Goal: Task Accomplishment & Management: Complete application form

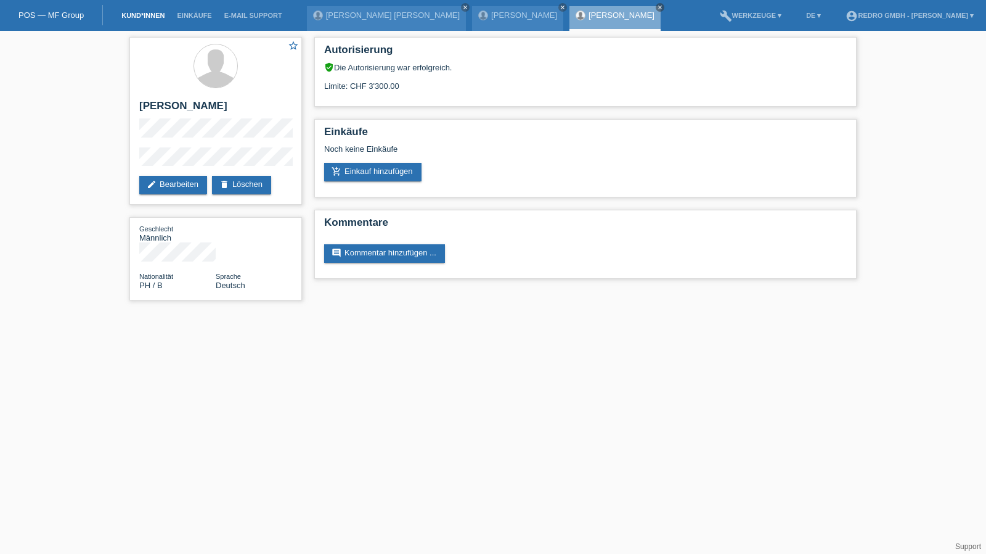
click at [131, 16] on link "Kund*innen" at bounding box center [142, 15] width 55 height 7
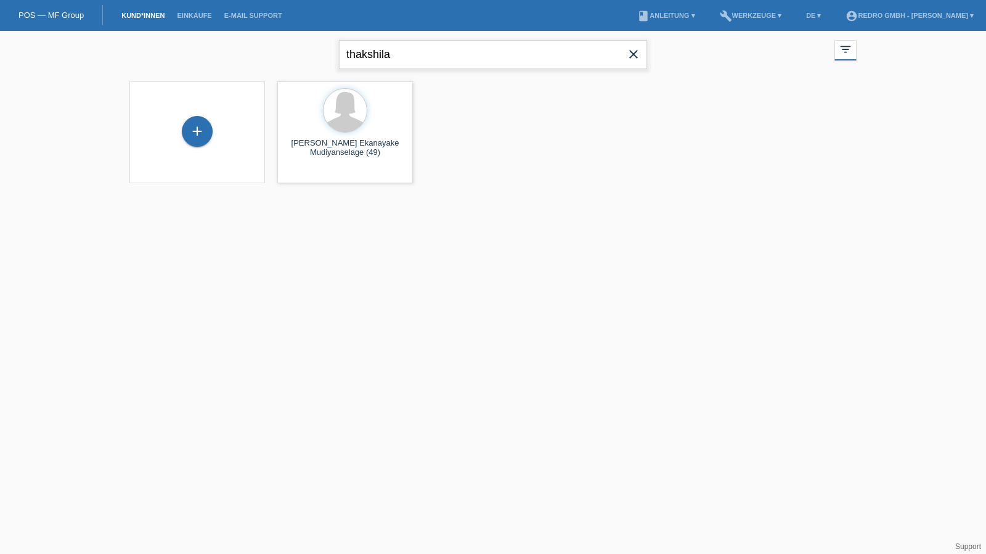
click at [416, 56] on input "thakshila" at bounding box center [493, 54] width 308 height 29
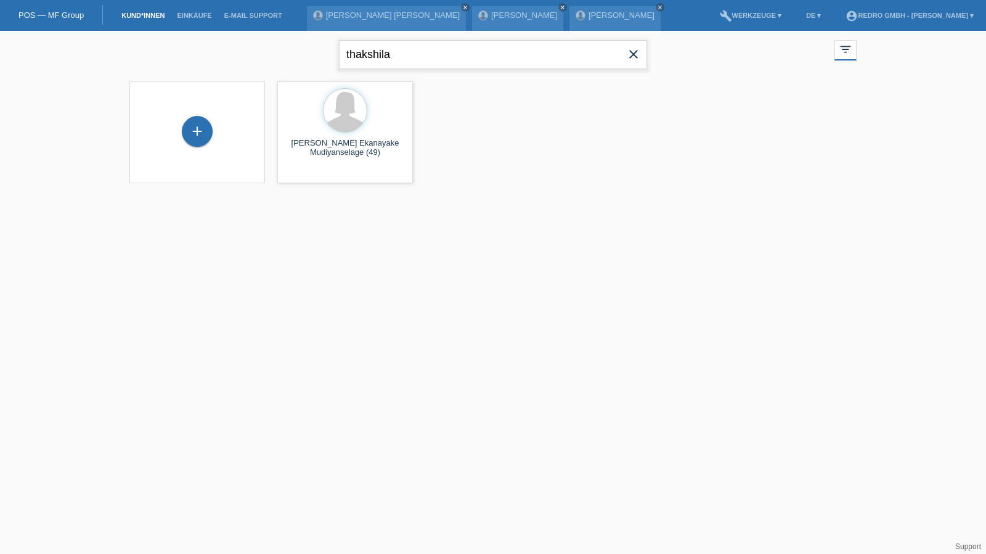
click at [416, 56] on input "thakshila" at bounding box center [493, 54] width 308 height 29
type input "vilar"
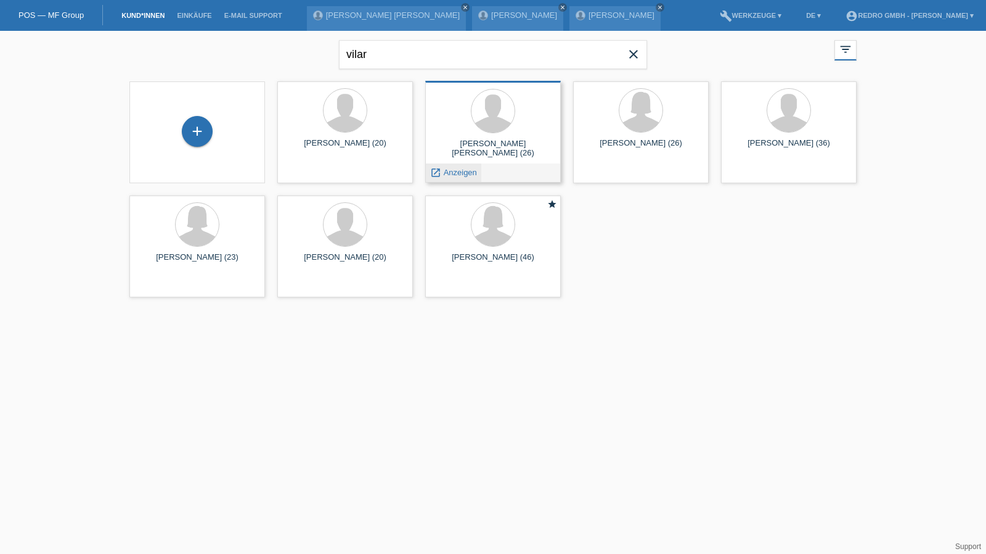
click at [453, 168] on span "Anzeigen" at bounding box center [460, 172] width 33 height 9
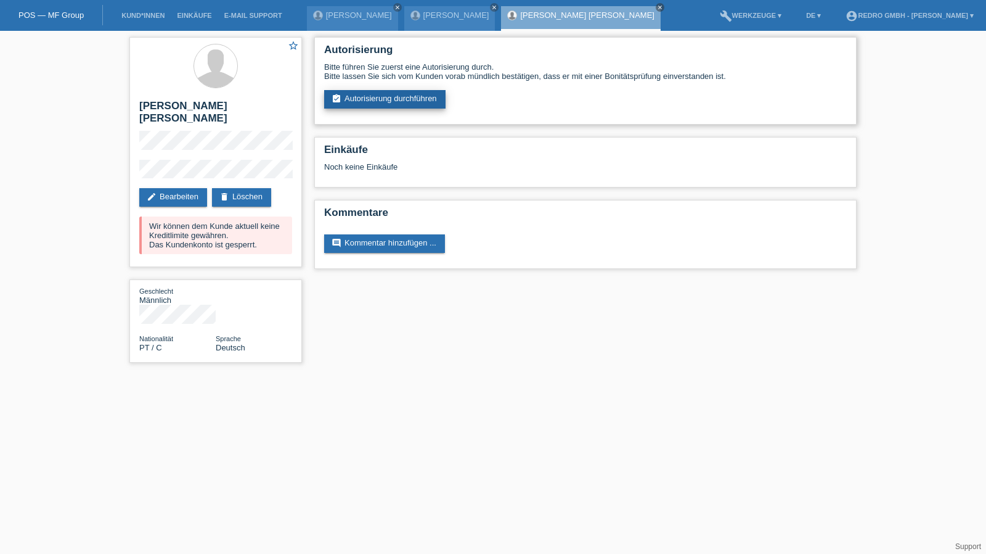
click at [391, 104] on link "assignment_turned_in Autorisierung durchführen" at bounding box center [384, 99] width 121 height 18
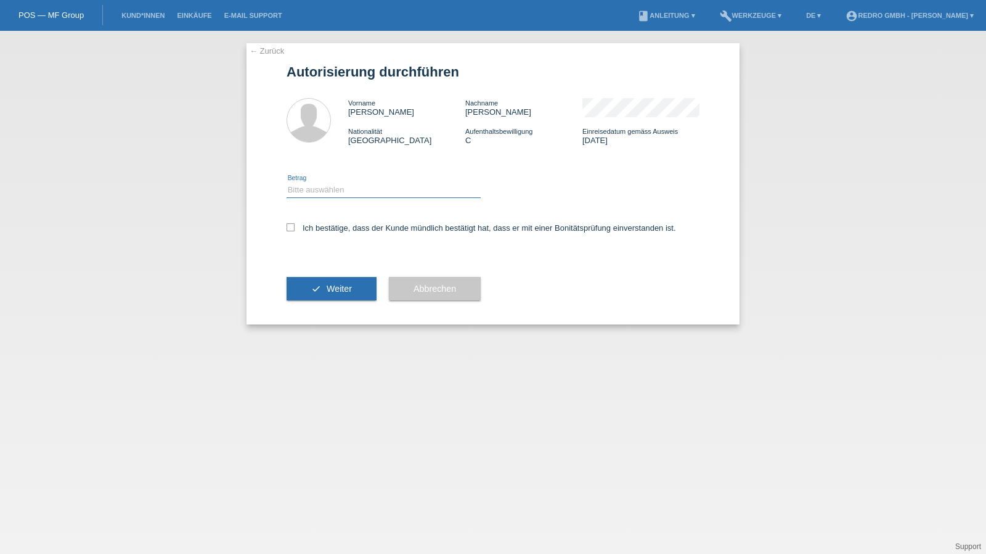
click at [332, 188] on select "Bitte auswählen CHF 1.00 - CHF 499.00 CHF 500.00 - CHF 1'999.00 CHF 2'000.00 - …" at bounding box center [384, 189] width 194 height 15
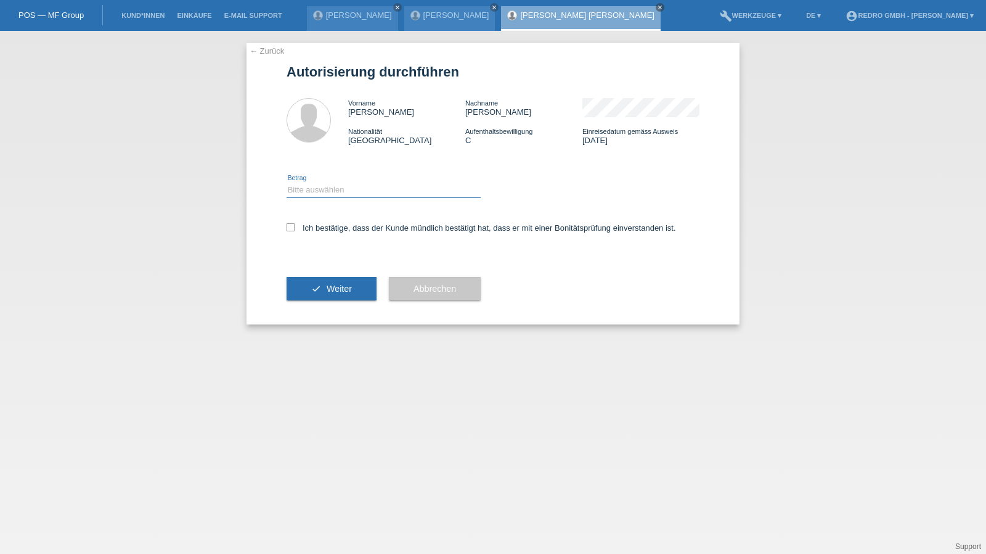
select select "1"
click at [287, 182] on select "Bitte auswählen CHF 1.00 - CHF 499.00 CHF 500.00 - CHF 1'999.00 CHF 2'000.00 - …" at bounding box center [384, 189] width 194 height 15
click at [319, 224] on label "Ich bestätige, dass der Kunde mündlich bestätigt hat, dass er mit einer Bonität…" at bounding box center [482, 227] width 390 height 9
click at [295, 224] on input "Ich bestätige, dass der Kunde mündlich bestätigt hat, dass er mit einer Bonität…" at bounding box center [291, 227] width 8 height 8
checkbox input "true"
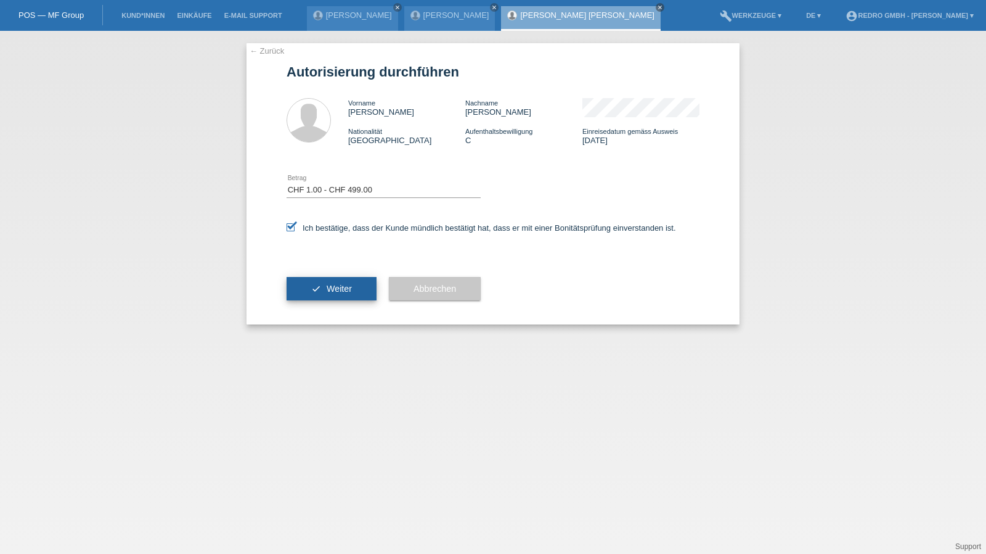
click at [321, 290] on button "check Weiter" at bounding box center [332, 288] width 90 height 23
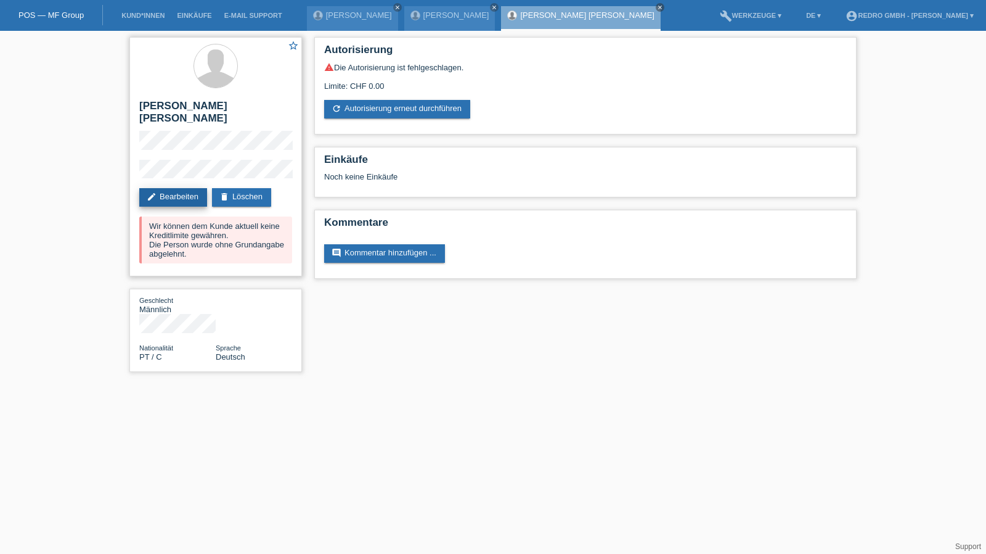
click at [176, 188] on link "edit Bearbeiten" at bounding box center [173, 197] width 68 height 18
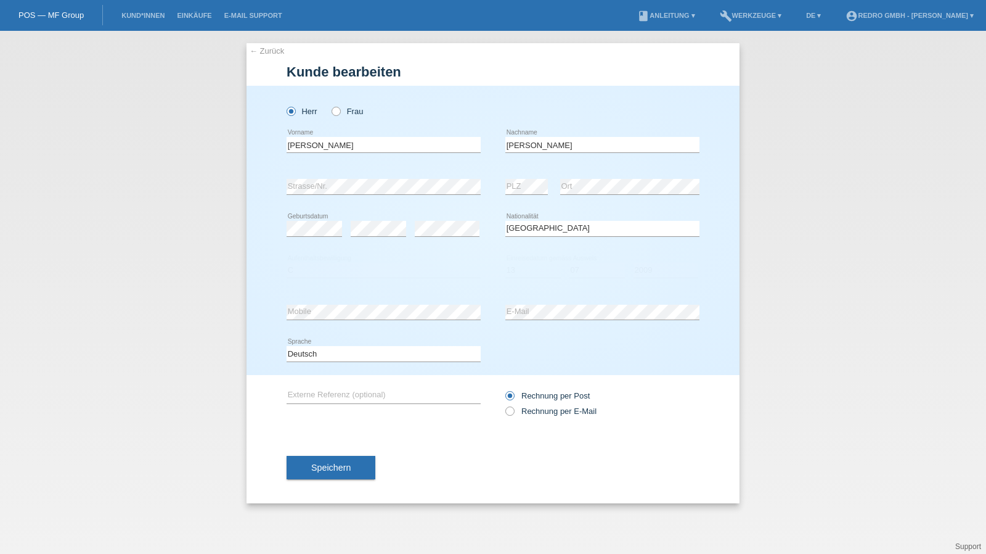
select select "PT"
select select "C"
select select "13"
select select "07"
select select "2009"
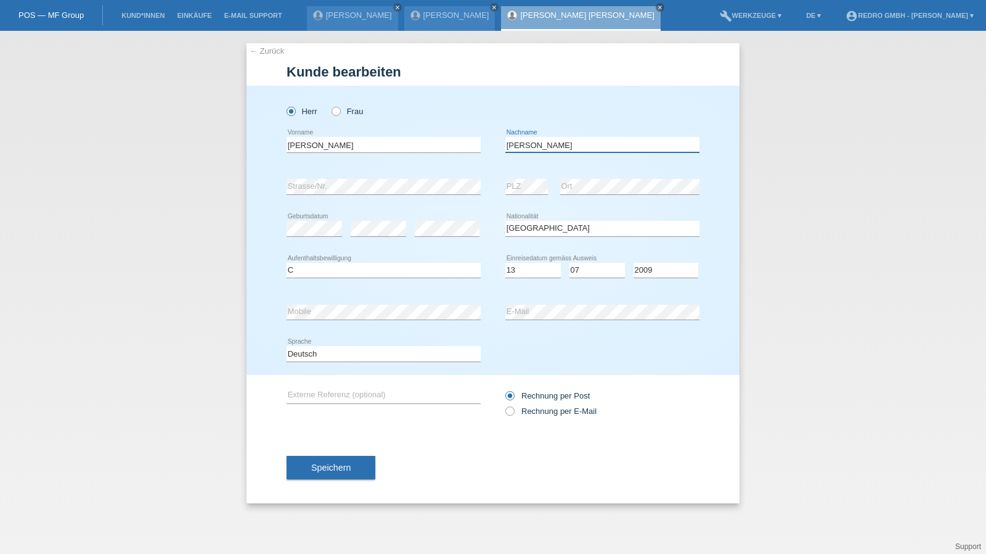
click at [534, 150] on input "[PERSON_NAME]" at bounding box center [603, 144] width 194 height 15
click at [317, 349] on select "Deutsch Français Italiano English" at bounding box center [384, 353] width 194 height 15
select select "fr"
click at [287, 346] on select "Deutsch Français Italiano English" at bounding box center [384, 353] width 194 height 15
click at [340, 462] on span "Speichern" at bounding box center [330, 467] width 39 height 10
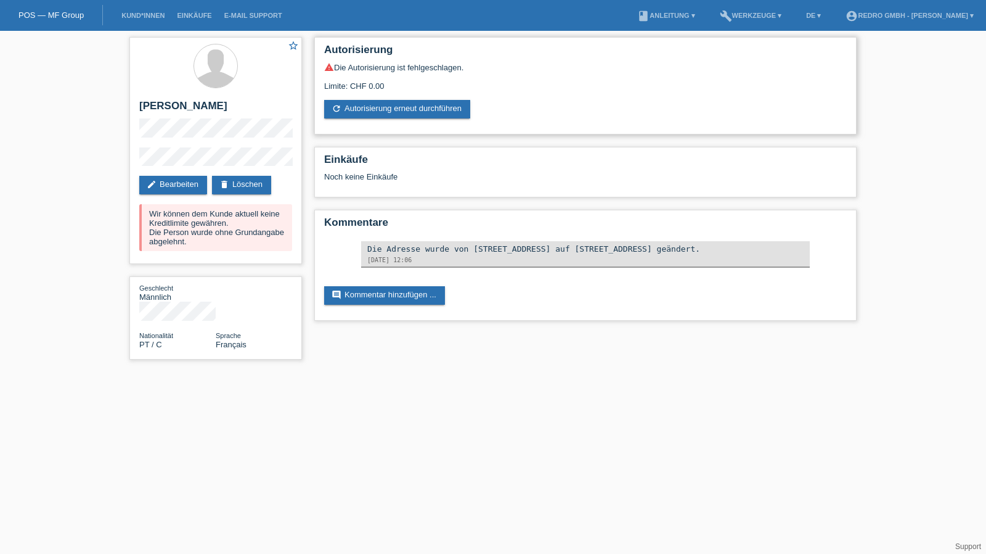
click at [434, 99] on div "warning Die Autorisierung ist fehlgeschlagen. Limite: CHF 0.00 refresh Autorisi…" at bounding box center [585, 90] width 523 height 56
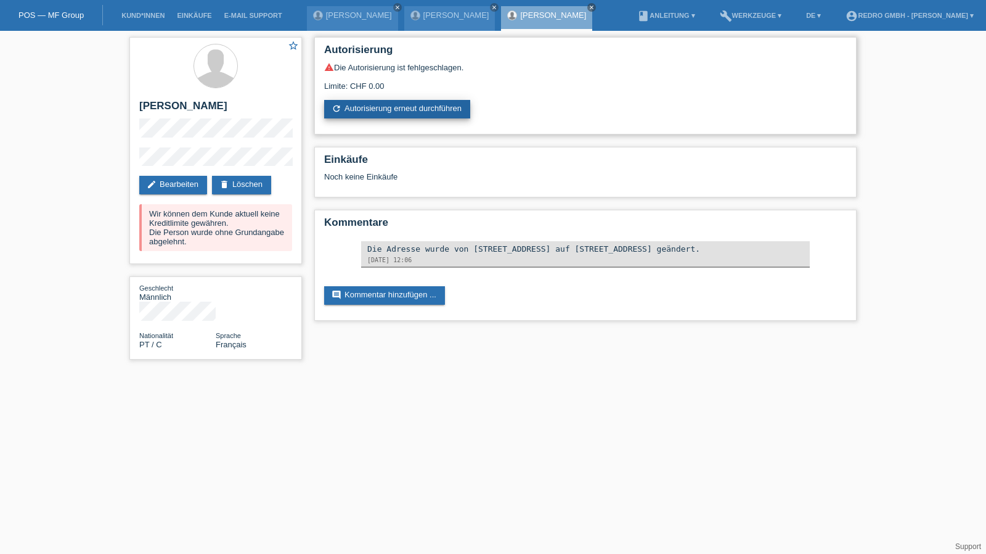
click at [401, 106] on link "refresh Autorisierung erneut durchführen" at bounding box center [397, 109] width 146 height 18
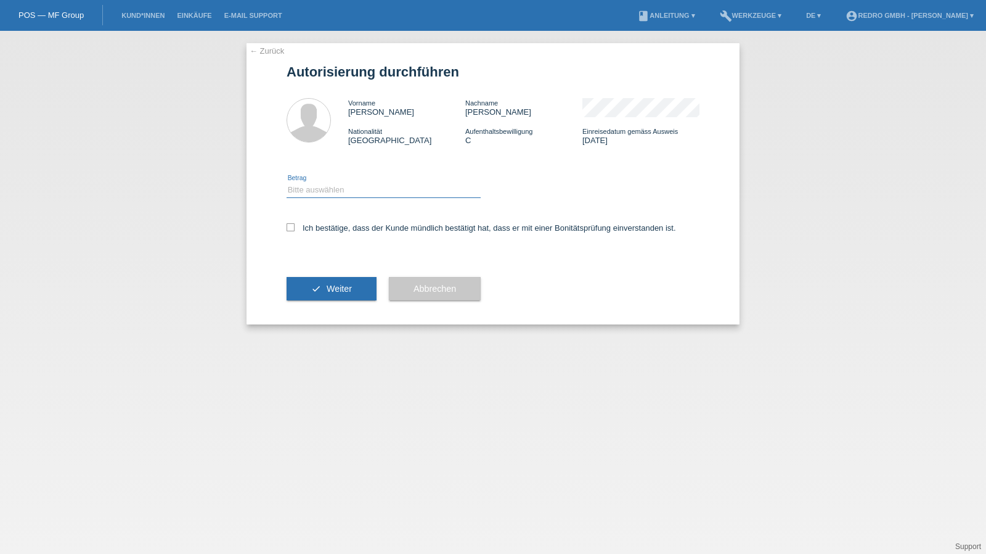
click at [319, 192] on select "Bitte auswählen CHF 1.00 - CHF 499.00 CHF 500.00 - CHF 1'999.00 CHF 2'000.00 - …" at bounding box center [384, 189] width 194 height 15
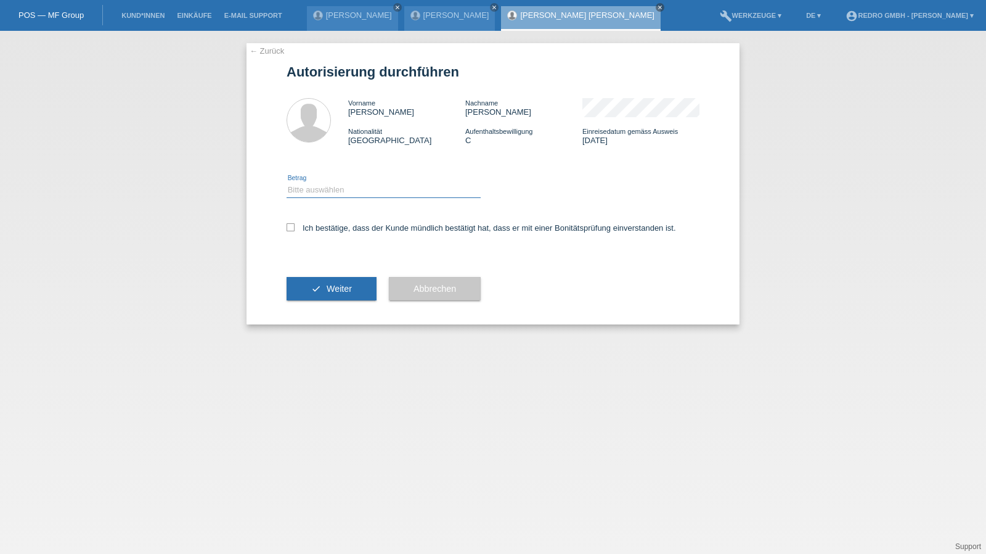
select select "1"
click at [287, 182] on select "Bitte auswählen CHF 1.00 - CHF 499.00 CHF 500.00 - CHF 1'999.00 CHF 2'000.00 - …" at bounding box center [384, 189] width 194 height 15
click at [318, 223] on div "Ich bestätige, dass der Kunde mündlich bestätigt hat, dass er mit einer Bonität…" at bounding box center [493, 232] width 413 height 42
click at [318, 225] on label "Ich bestätige, dass der Kunde mündlich bestätigt hat, dass er mit einer Bonität…" at bounding box center [482, 227] width 390 height 9
click at [295, 225] on input "Ich bestätige, dass der Kunde mündlich bestätigt hat, dass er mit einer Bonität…" at bounding box center [291, 227] width 8 height 8
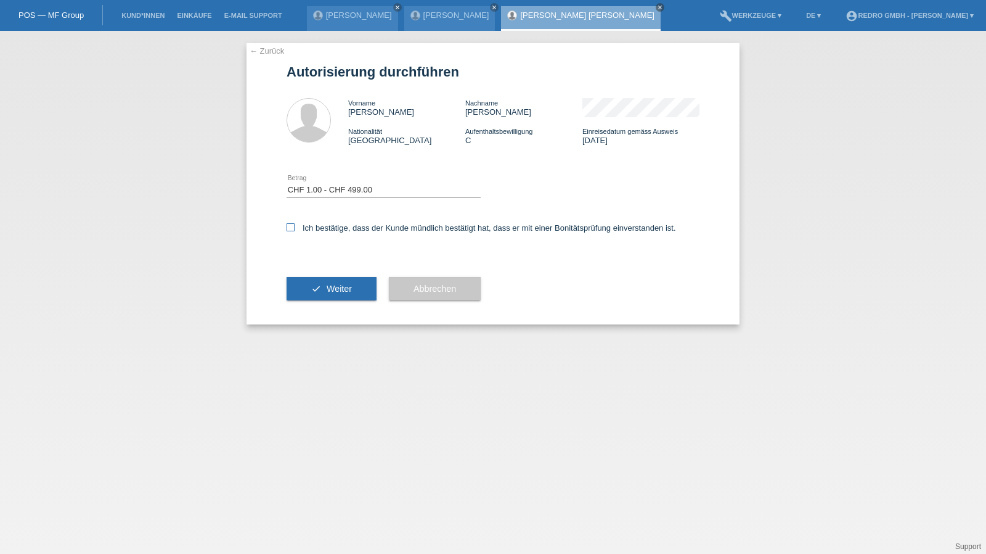
checkbox input "true"
click at [344, 287] on span "Weiter" at bounding box center [339, 289] width 25 height 10
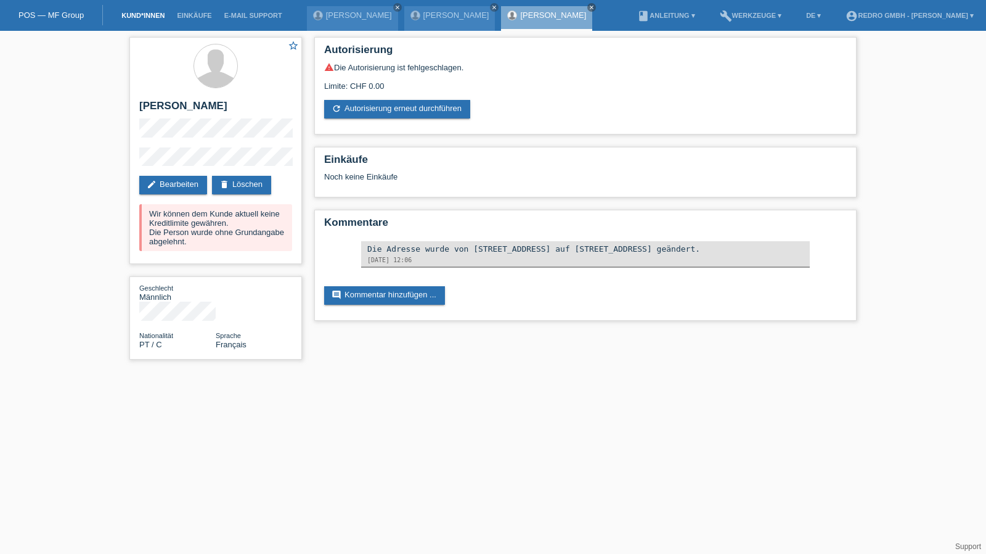
click at [152, 16] on link "Kund*innen" at bounding box center [142, 15] width 55 height 7
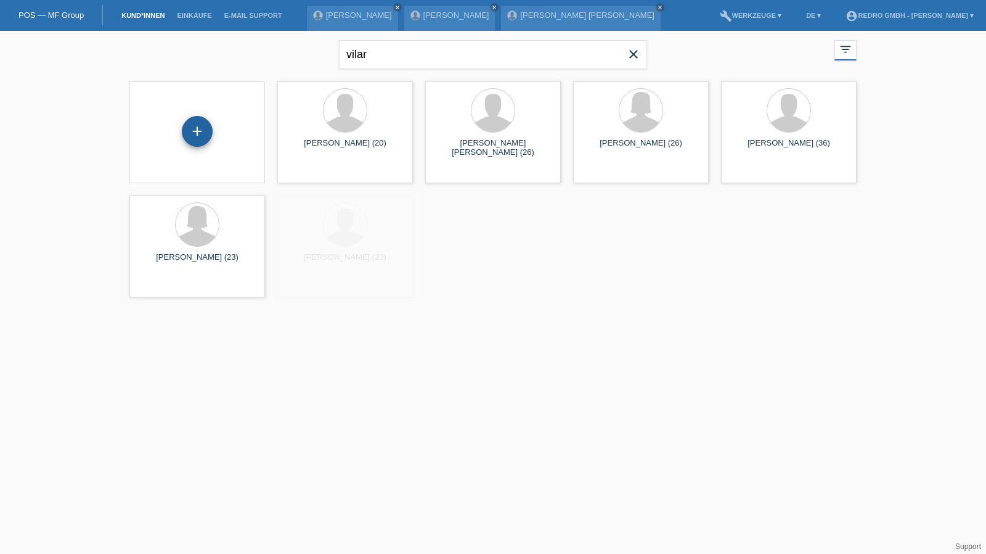
click at [205, 125] on div "+" at bounding box center [197, 131] width 30 height 21
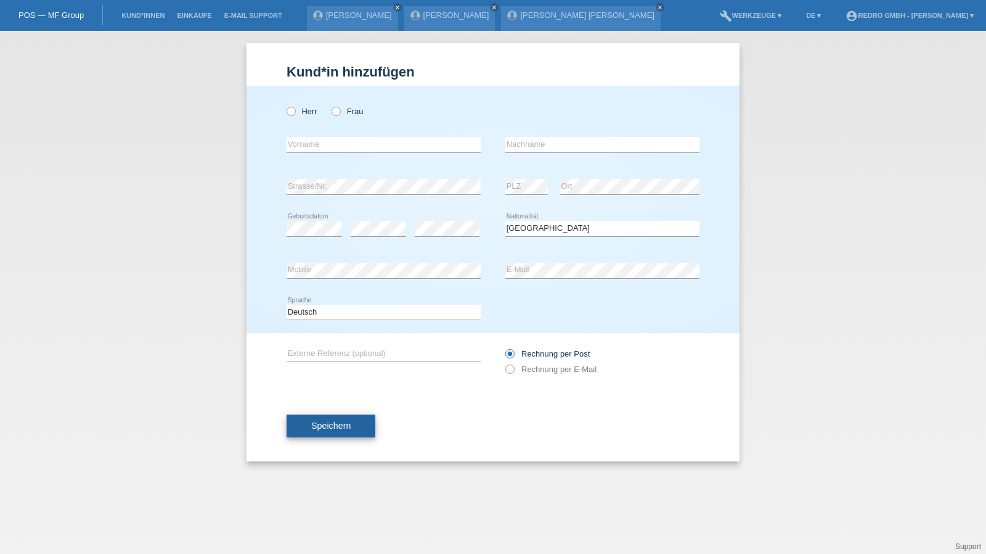
click at [336, 427] on span "Speichern" at bounding box center [330, 425] width 39 height 10
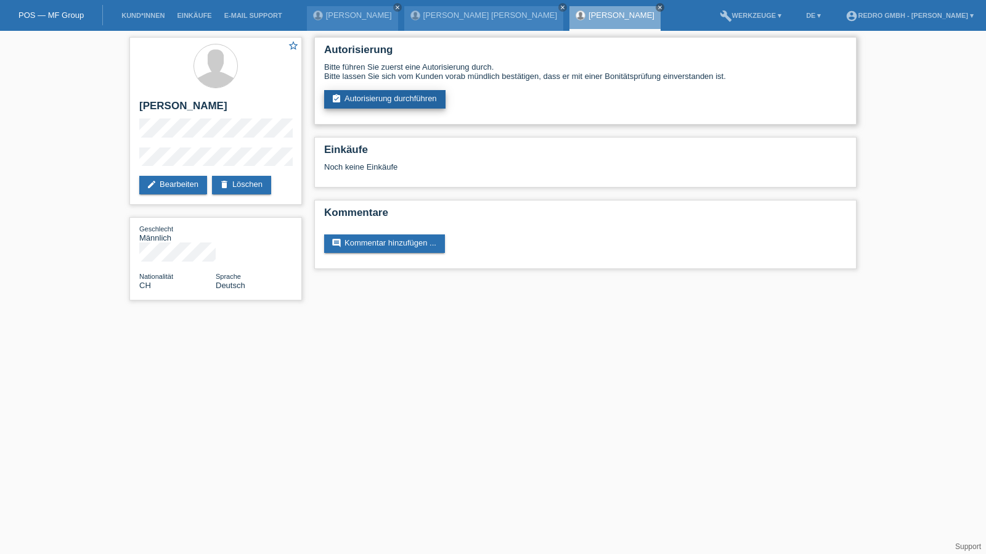
click at [414, 95] on link "assignment_turned_in Autorisierung durchführen" at bounding box center [384, 99] width 121 height 18
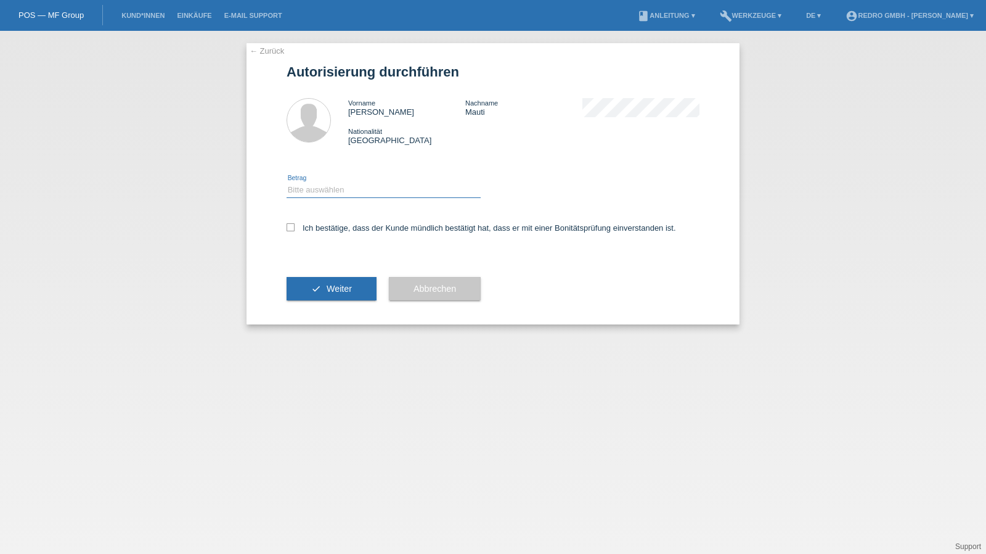
click at [321, 191] on select "Bitte auswählen CHF 1.00 - CHF 499.00 CHF 500.00 - CHF 1'999.00 CHF 2'000.00 - …" at bounding box center [384, 189] width 194 height 15
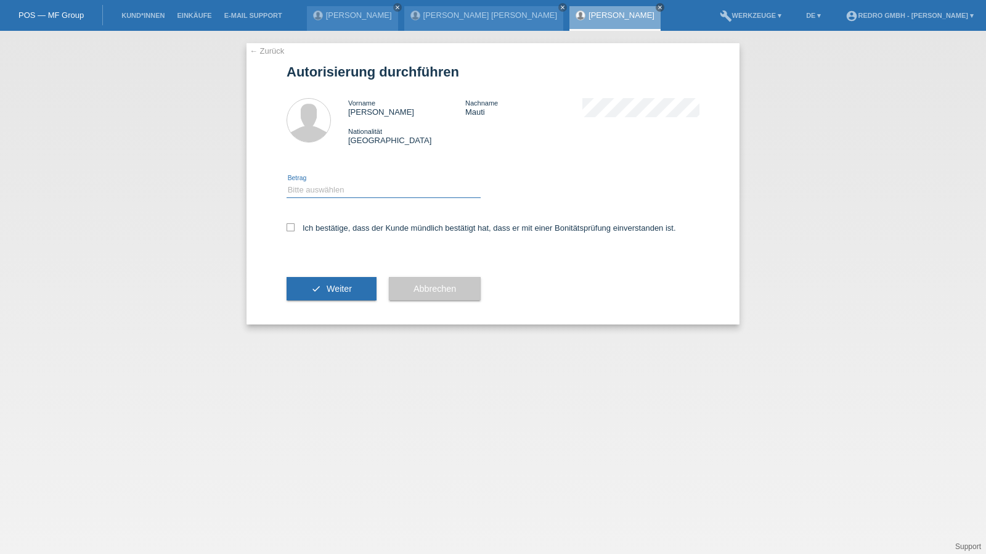
select select "1"
click at [287, 182] on select "Bitte auswählen CHF 1.00 - CHF 499.00 CHF 500.00 - CHF 1'999.00 CHF 2'000.00 - …" at bounding box center [384, 189] width 194 height 15
click at [322, 229] on label "Ich bestätige, dass der Kunde mündlich bestätigt hat, dass er mit einer Bonität…" at bounding box center [482, 227] width 390 height 9
click at [295, 229] on input "Ich bestätige, dass der Kunde mündlich bestätigt hat, dass er mit einer Bonität…" at bounding box center [291, 227] width 8 height 8
checkbox input "true"
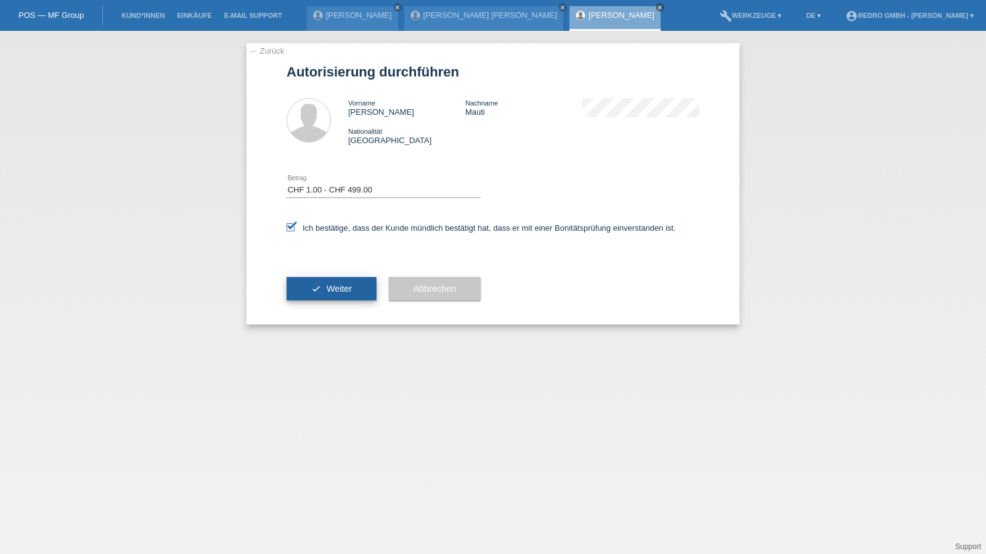
click at [324, 282] on button "check Weiter" at bounding box center [332, 288] width 90 height 23
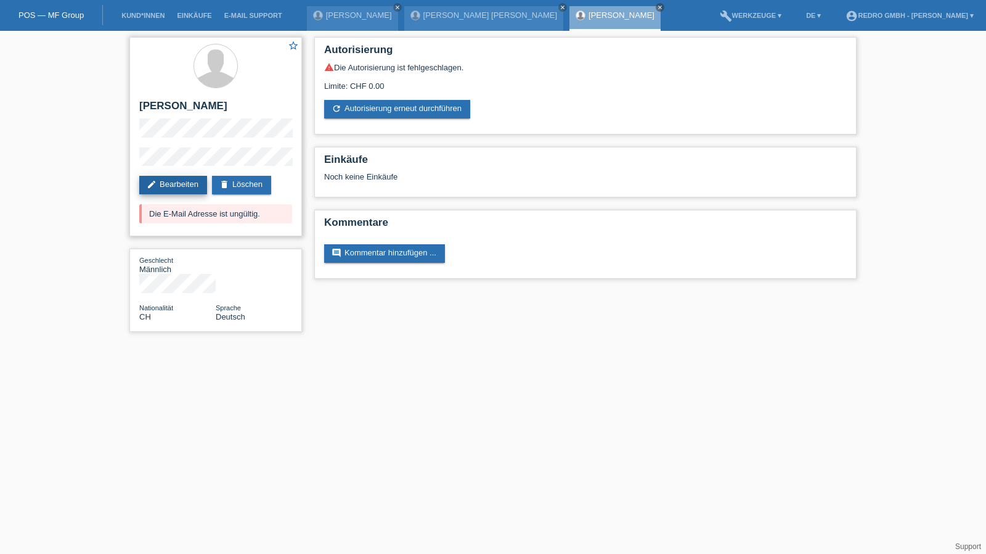
click at [170, 184] on link "edit Bearbeiten" at bounding box center [173, 185] width 68 height 18
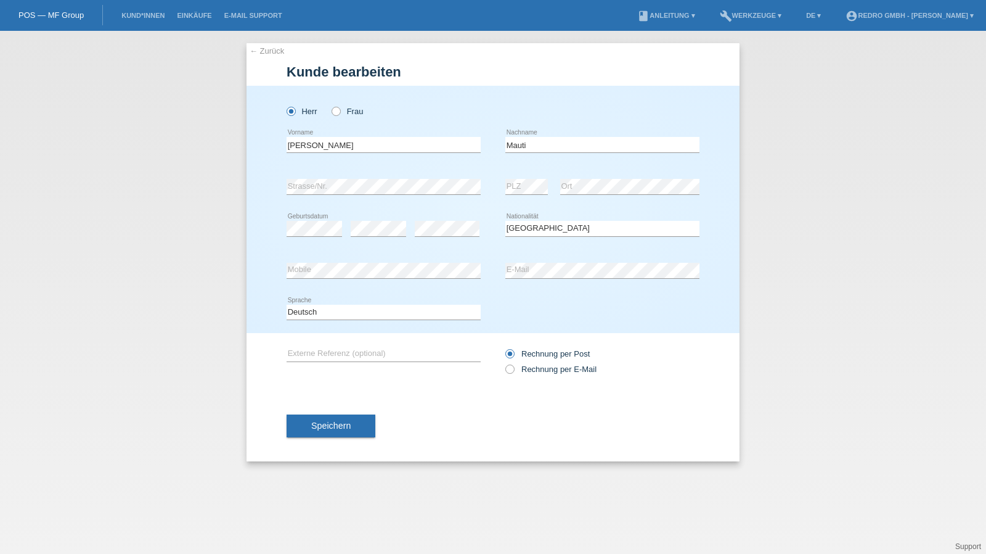
select select "CH"
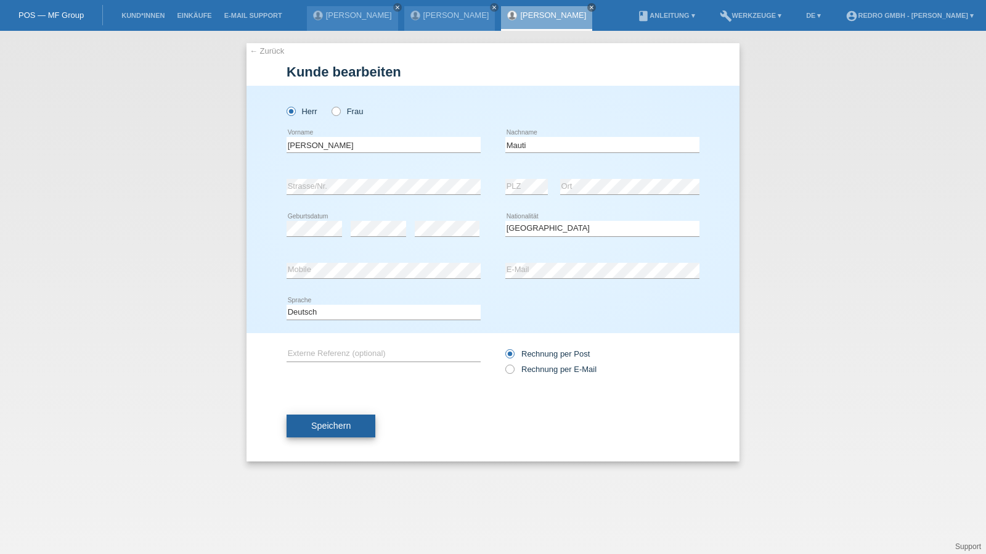
click at [334, 424] on span "Speichern" at bounding box center [330, 425] width 39 height 10
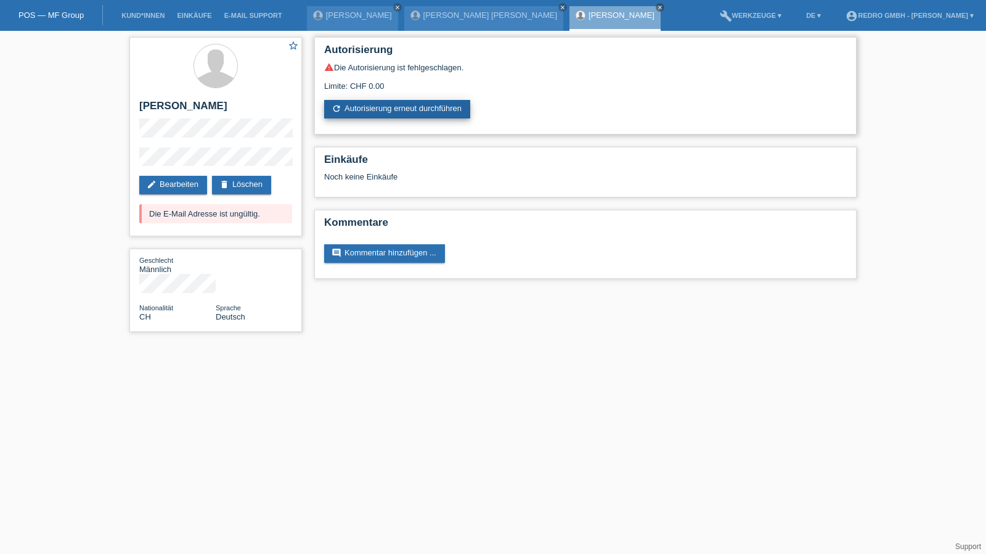
click at [357, 114] on link "refresh Autorisierung erneut durchführen" at bounding box center [397, 109] width 146 height 18
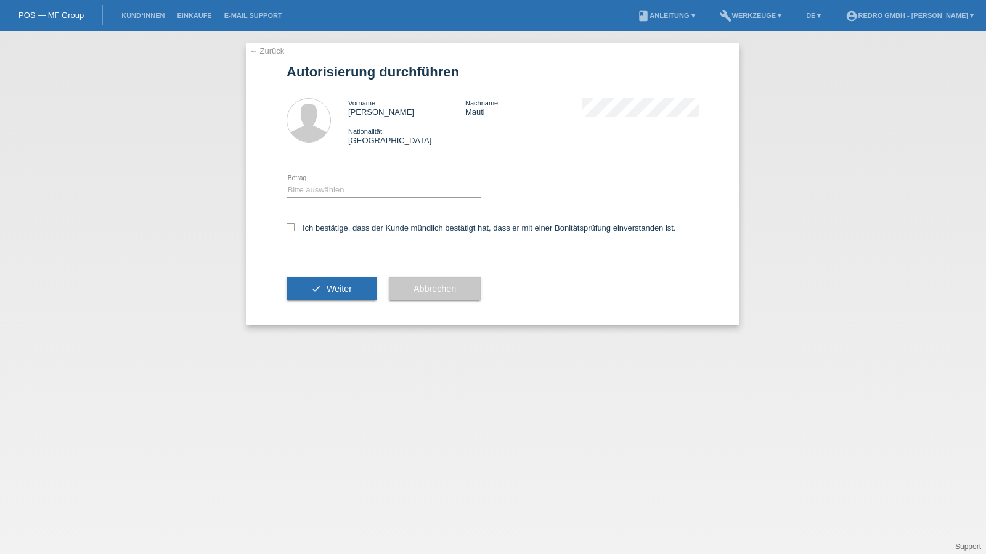
click at [316, 199] on div "Bitte auswählen CHF 1.00 - CHF 499.00 CHF 500.00 - CHF 1'999.00 CHF 2'000.00 - …" at bounding box center [384, 191] width 194 height 42
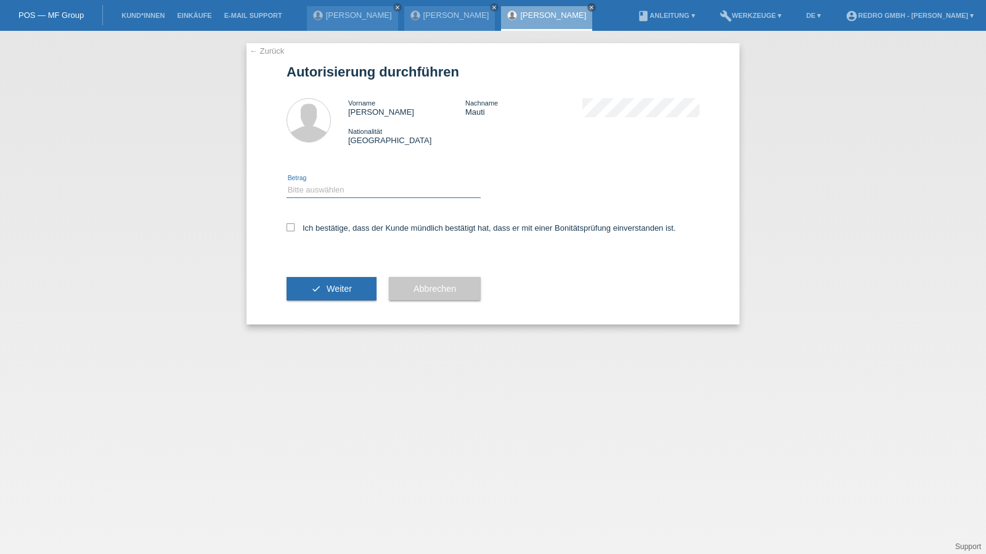
click at [319, 194] on select "Bitte auswählen CHF 1.00 - CHF 499.00 CHF 500.00 - CHF 1'999.00 CHF 2'000.00 - …" at bounding box center [384, 189] width 194 height 15
select select "1"
click at [287, 182] on select "Bitte auswählen CHF 1.00 - CHF 499.00 CHF 500.00 - CHF 1'999.00 CHF 2'000.00 - …" at bounding box center [384, 189] width 194 height 15
click at [312, 224] on label "Ich bestätige, dass der Kunde mündlich bestätigt hat, dass er mit einer Bonität…" at bounding box center [482, 227] width 390 height 9
click at [295, 224] on input "Ich bestätige, dass der Kunde mündlich bestätigt hat, dass er mit einer Bonität…" at bounding box center [291, 227] width 8 height 8
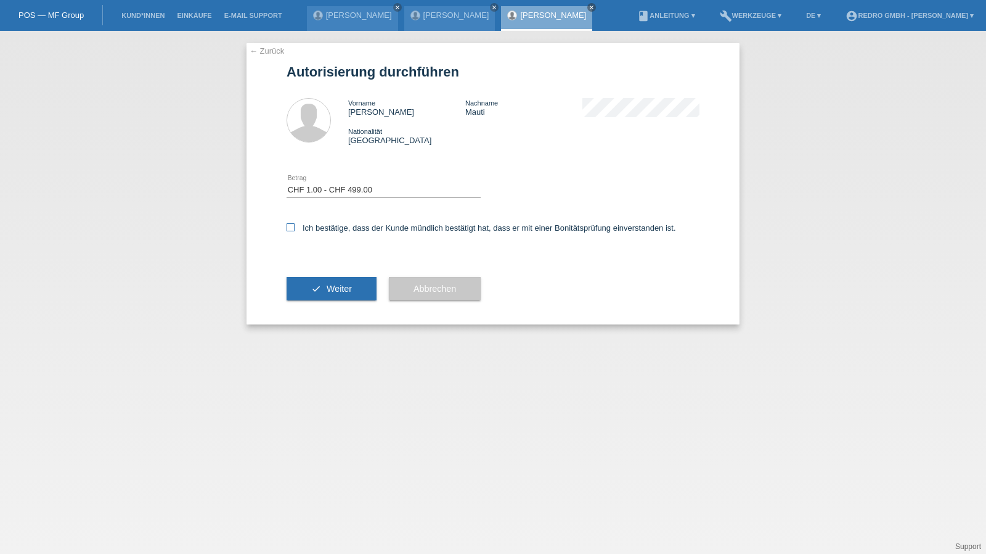
checkbox input "true"
click at [314, 280] on button "check Weiter" at bounding box center [332, 288] width 90 height 23
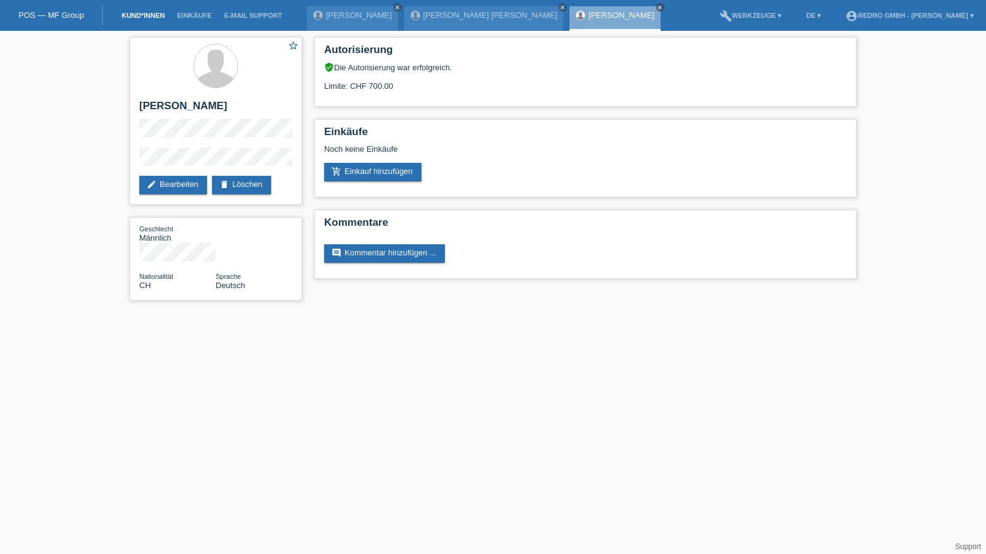
click at [144, 15] on link "Kund*innen" at bounding box center [142, 15] width 55 height 7
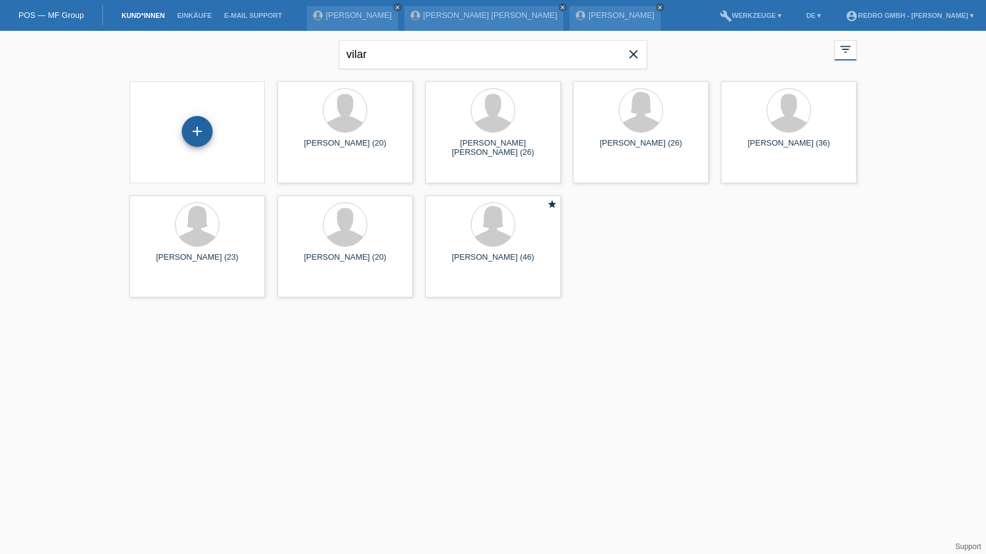
click at [200, 136] on div "+" at bounding box center [197, 131] width 31 height 31
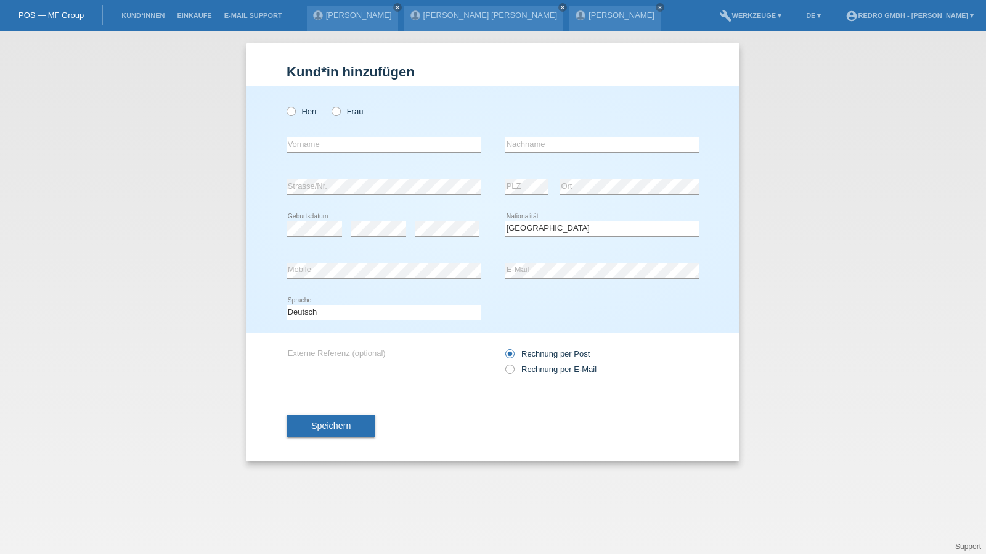
click at [841, 195] on div "Kund*in hinzufügen Kunde hinzufügen Kundin hinzufügen Herr Frau error Vorname e…" at bounding box center [493, 292] width 986 height 523
click at [532, 227] on select "Bitte auswählen... [GEOGRAPHIC_DATA] [GEOGRAPHIC_DATA] [GEOGRAPHIC_DATA] [GEOGR…" at bounding box center [603, 228] width 194 height 15
select select "HU"
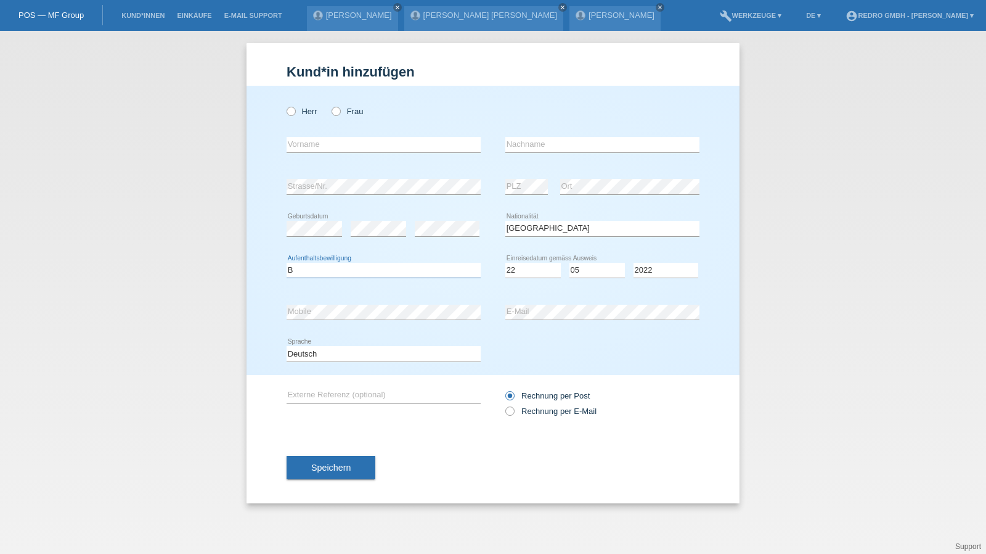
select select "B"
click at [337, 470] on span "Speichern" at bounding box center [330, 467] width 39 height 10
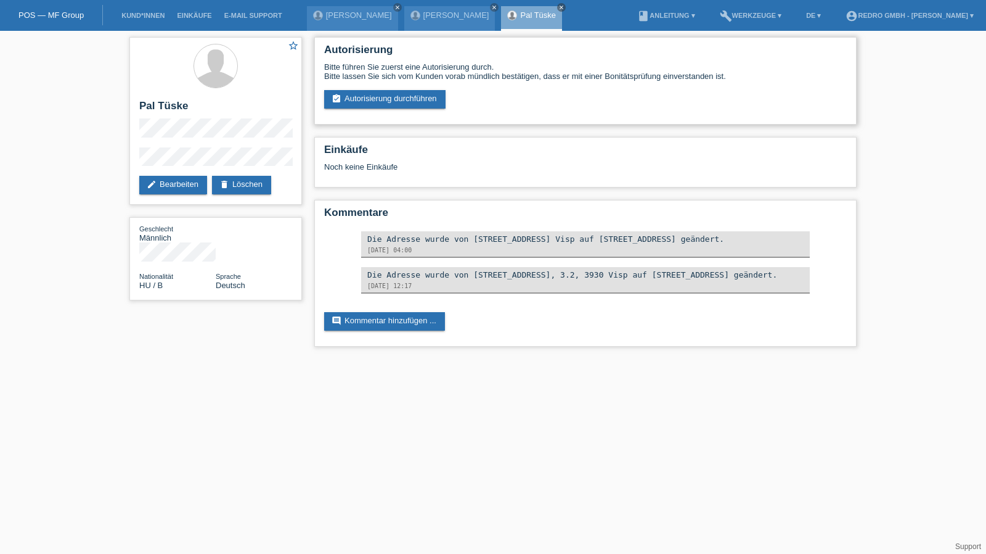
click at [353, 109] on div "Autorisierung Bitte führen Sie zuerst eine Autorisierung durch. Bitte lassen Si…" at bounding box center [585, 81] width 543 height 88
click at [362, 101] on link "assignment_turned_in Autorisierung durchführen" at bounding box center [384, 99] width 121 height 18
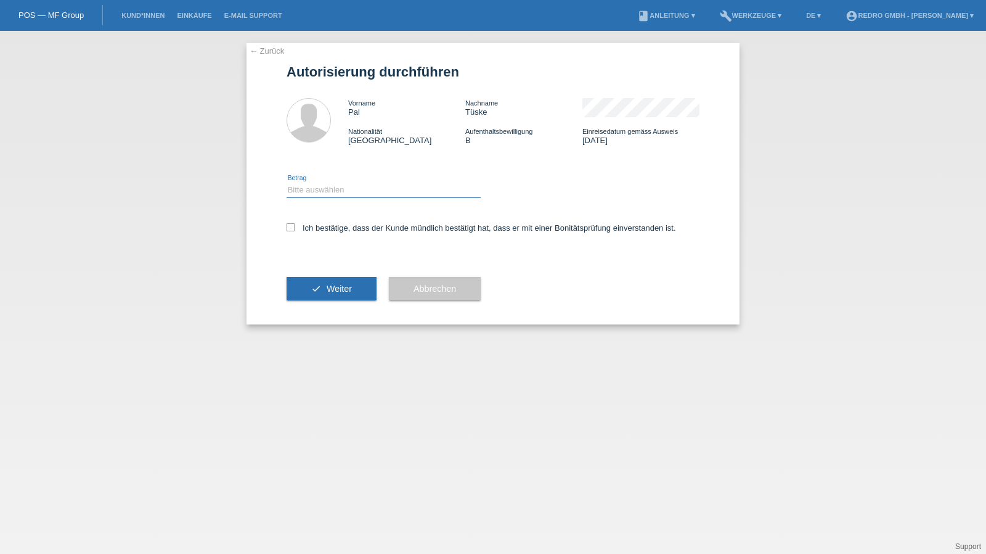
drag, startPoint x: 332, startPoint y: 187, endPoint x: 326, endPoint y: 197, distance: 11.9
click at [332, 187] on select "Bitte auswählen CHF 1.00 - CHF 499.00 CHF 500.00 - CHF 1'999.00 CHF 2'000.00 - …" at bounding box center [384, 189] width 194 height 15
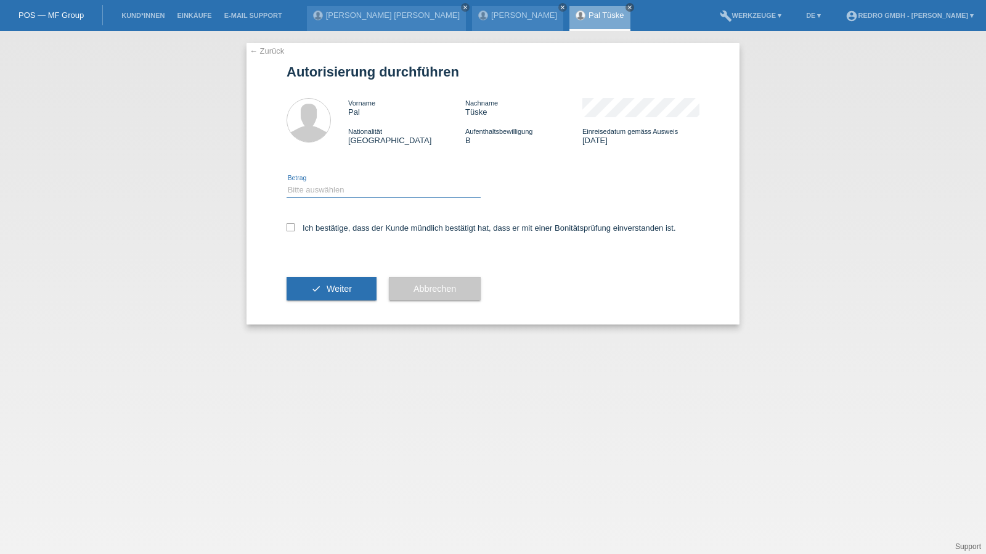
select select "1"
click at [287, 182] on select "Bitte auswählen CHF 1.00 - CHF 499.00 CHF 500.00 - CHF 1'999.00 CHF 2'000.00 - …" at bounding box center [384, 189] width 194 height 15
click at [316, 229] on label "Ich bestätige, dass der Kunde mündlich bestätigt hat, dass er mit einer Bonität…" at bounding box center [482, 227] width 390 height 9
click at [295, 229] on input "Ich bestätige, dass der Kunde mündlich bestätigt hat, dass er mit einer Bonität…" at bounding box center [291, 227] width 8 height 8
checkbox input "true"
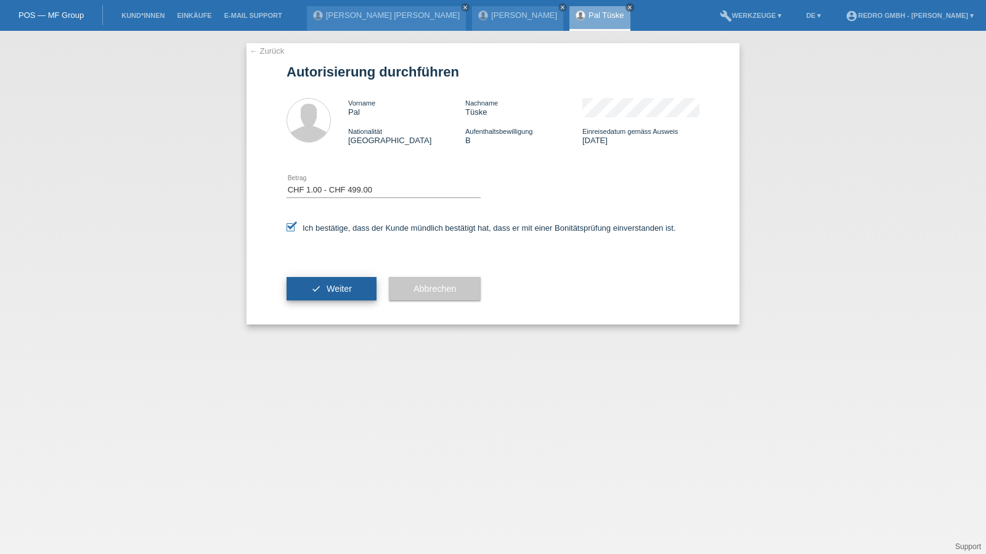
click at [298, 301] on div "check Weiter" at bounding box center [332, 289] width 90 height 72
click at [301, 290] on button "check Weiter" at bounding box center [332, 288] width 90 height 23
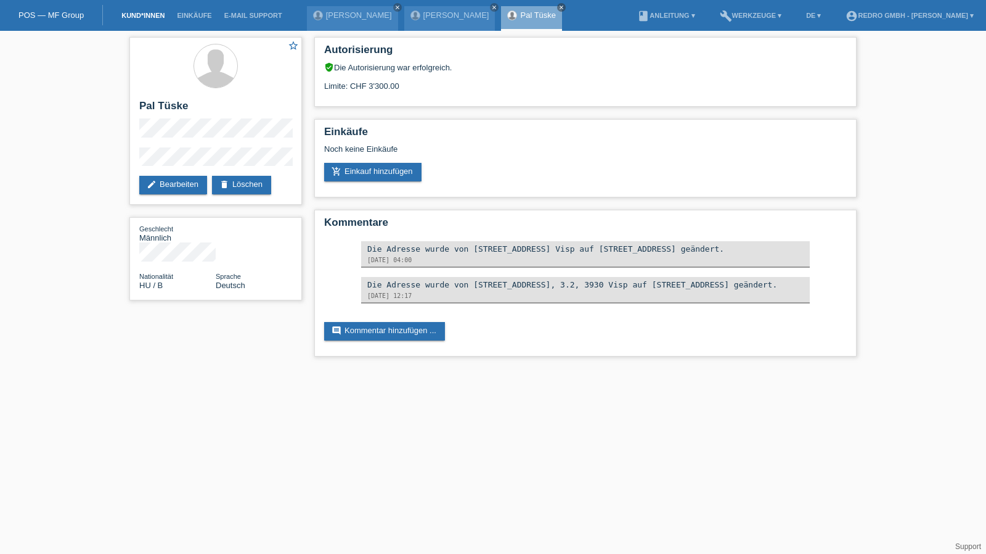
click at [154, 17] on link "Kund*innen" at bounding box center [142, 15] width 55 height 7
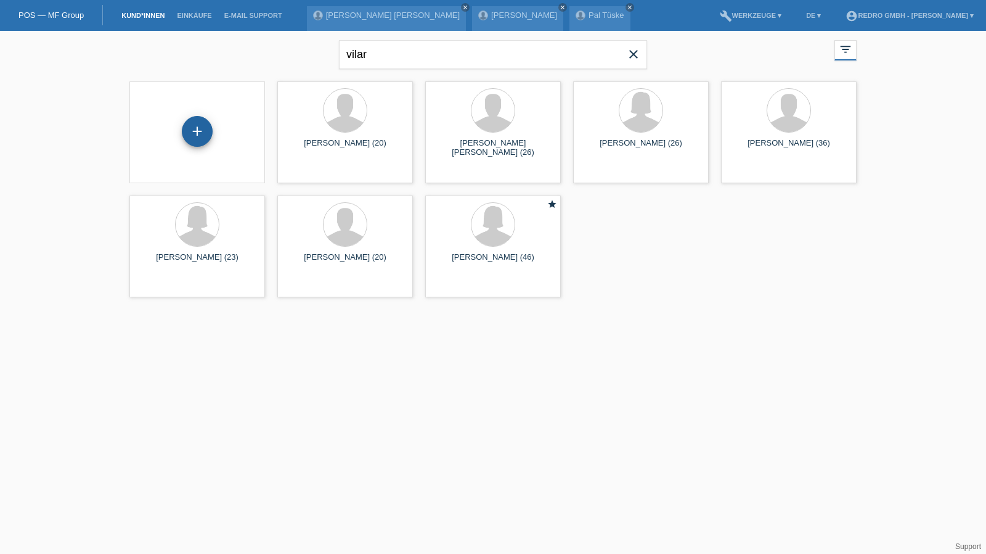
click at [195, 131] on div "+" at bounding box center [197, 131] width 31 height 31
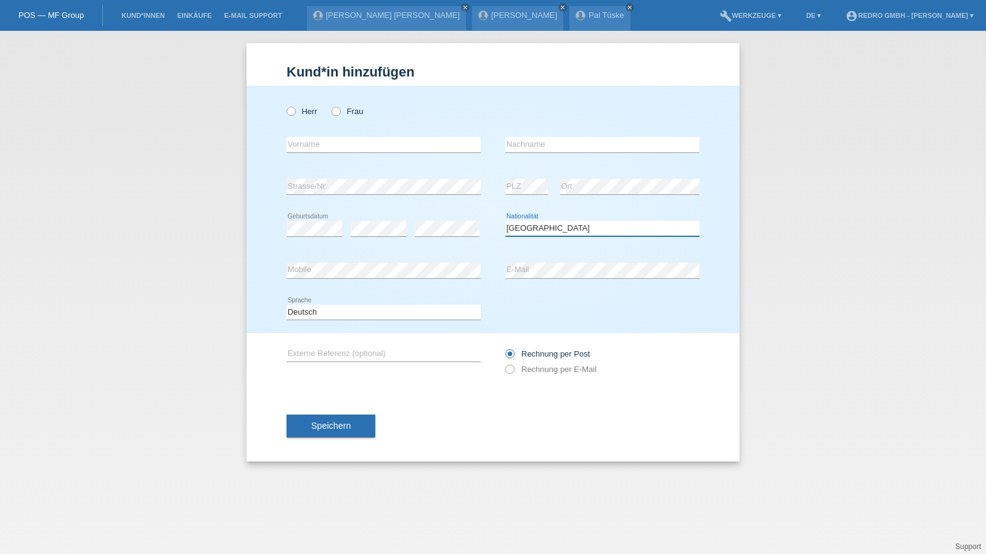
click at [559, 229] on select "Bitte auswählen... [GEOGRAPHIC_DATA] [GEOGRAPHIC_DATA] [GEOGRAPHIC_DATA] [GEOGR…" at bounding box center [603, 228] width 194 height 15
click at [559, 229] on select "Bitte auswählen... Schweiz Deutschland Liechtenstein Österreich ------------ Af…" at bounding box center [603, 228] width 194 height 15
select select "DE"
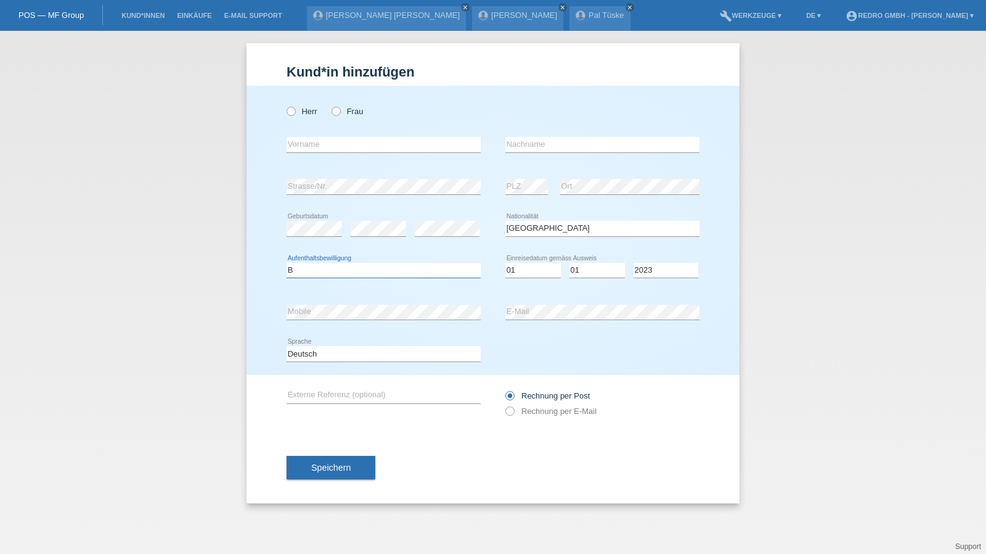
select select "B"
select select "01"
select select "2022"
click at [325, 465] on span "Speichern" at bounding box center [330, 467] width 39 height 10
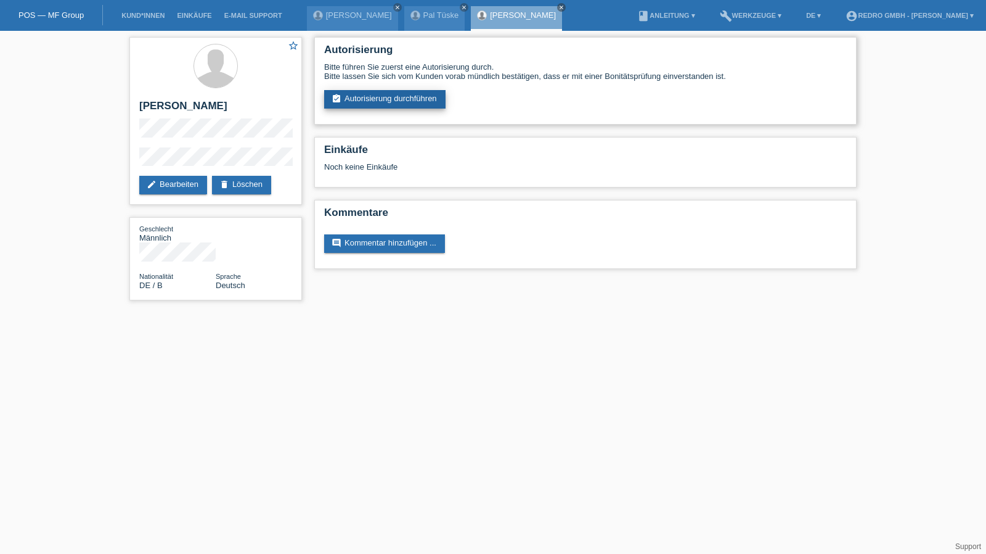
click at [381, 100] on link "assignment_turned_in Autorisierung durchführen" at bounding box center [384, 99] width 121 height 18
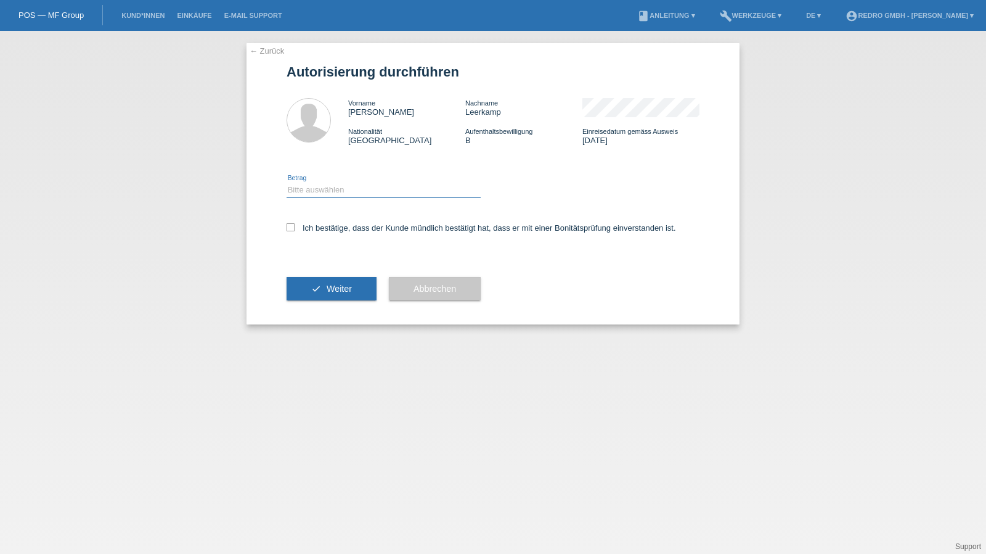
drag, startPoint x: 344, startPoint y: 187, endPoint x: 340, endPoint y: 196, distance: 9.4
click at [344, 187] on select "Bitte auswählen CHF 1.00 - CHF 499.00 CHF 500.00 - CHF 1'999.00 CHF 2'000.00 - …" at bounding box center [384, 189] width 194 height 15
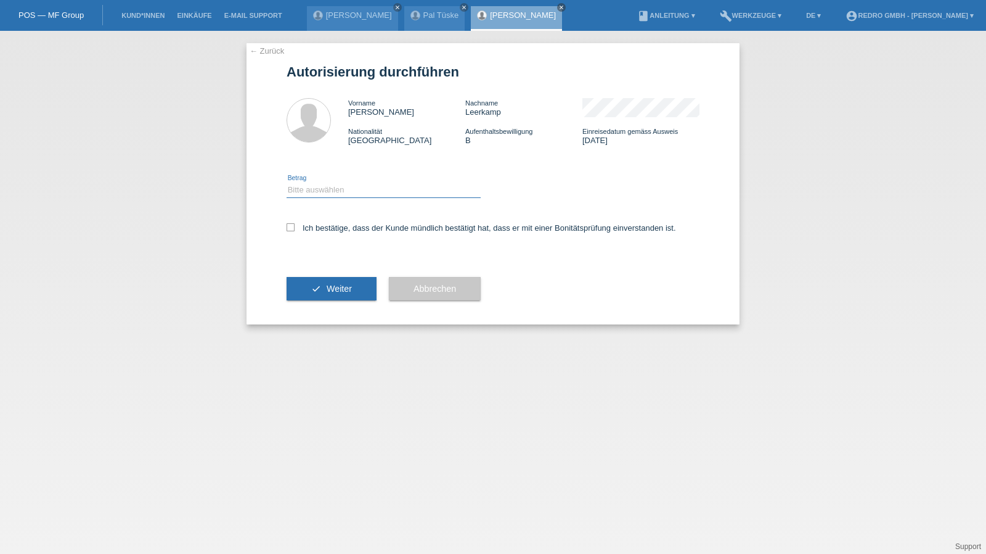
select select "1"
click at [287, 182] on select "Bitte auswählen CHF 1.00 - CHF 499.00 CHF 500.00 - CHF 1'999.00 CHF 2'000.00 - …" at bounding box center [384, 189] width 194 height 15
click at [329, 231] on label "Ich bestätige, dass der Kunde mündlich bestätigt hat, dass er mit einer Bonität…" at bounding box center [482, 227] width 390 height 9
click at [295, 231] on input "Ich bestätige, dass der Kunde mündlich bestätigt hat, dass er mit einer Bonität…" at bounding box center [291, 227] width 8 height 8
checkbox input "true"
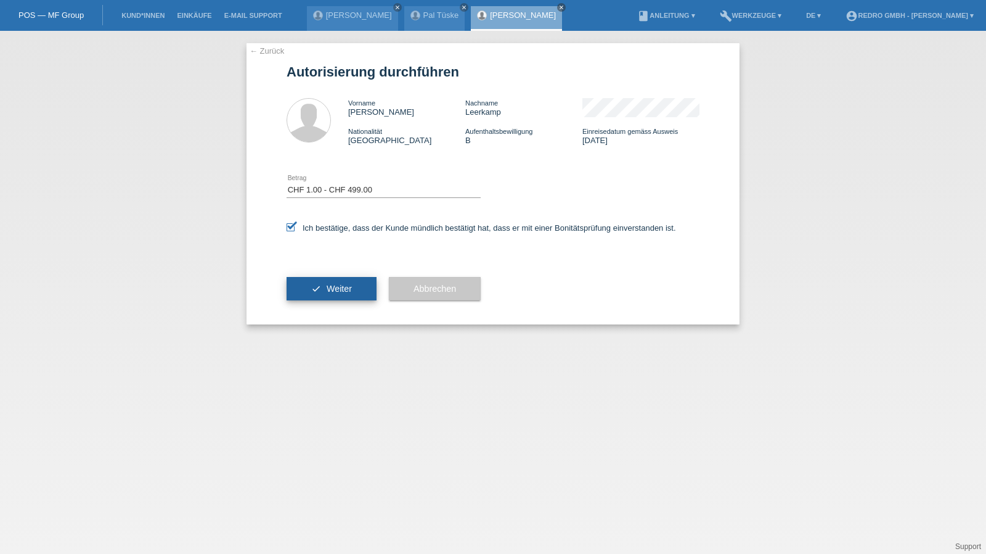
click at [326, 291] on button "check Weiter" at bounding box center [332, 288] width 90 height 23
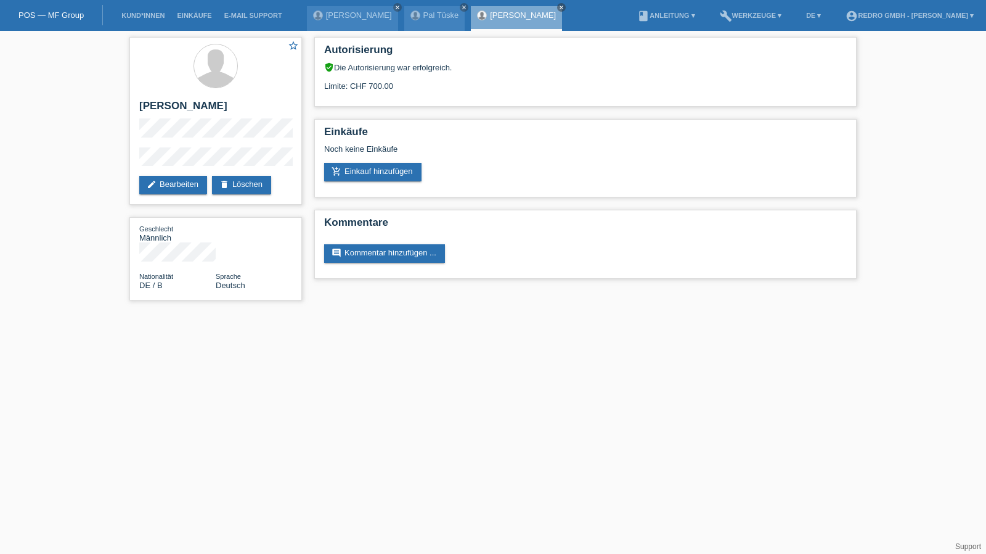
click at [144, 10] on li "Kund*innen" at bounding box center [142, 15] width 55 height 31
click at [144, 17] on link "Kund*innen" at bounding box center [142, 15] width 55 height 7
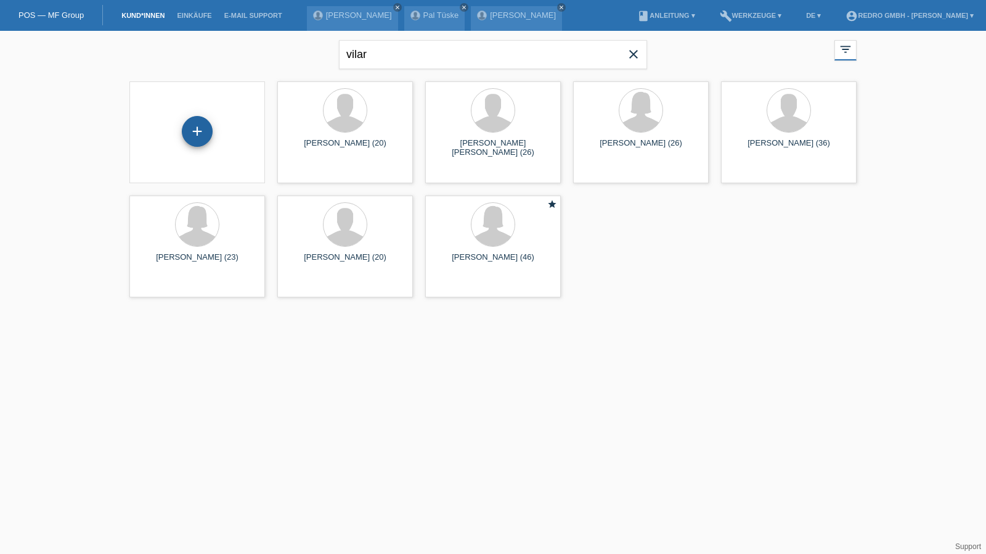
click at [189, 131] on div "+" at bounding box center [197, 131] width 31 height 31
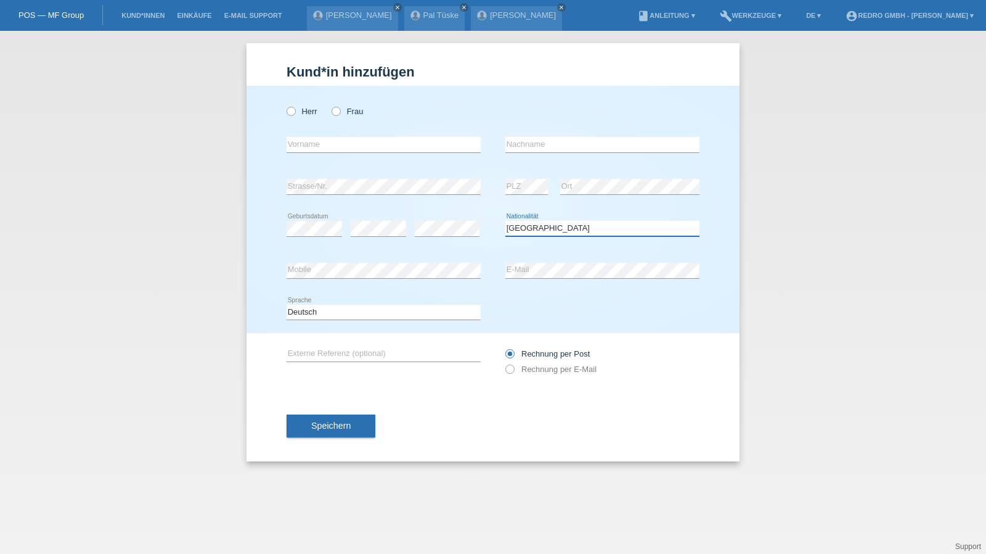
click at [559, 234] on select "Bitte auswählen... [GEOGRAPHIC_DATA] [GEOGRAPHIC_DATA] [GEOGRAPHIC_DATA] [GEOGR…" at bounding box center [603, 228] width 194 height 15
click at [559, 234] on select "Bitte auswählen... Schweiz Deutschland Liechtenstein Österreich ------------ Af…" at bounding box center [603, 228] width 194 height 15
select select "AT"
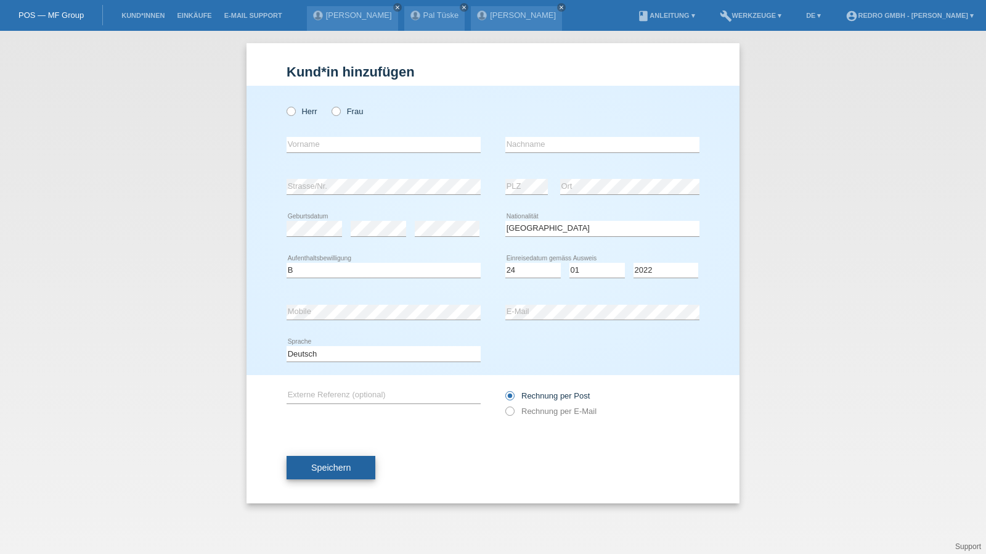
click at [308, 470] on button "Speichern" at bounding box center [331, 467] width 89 height 23
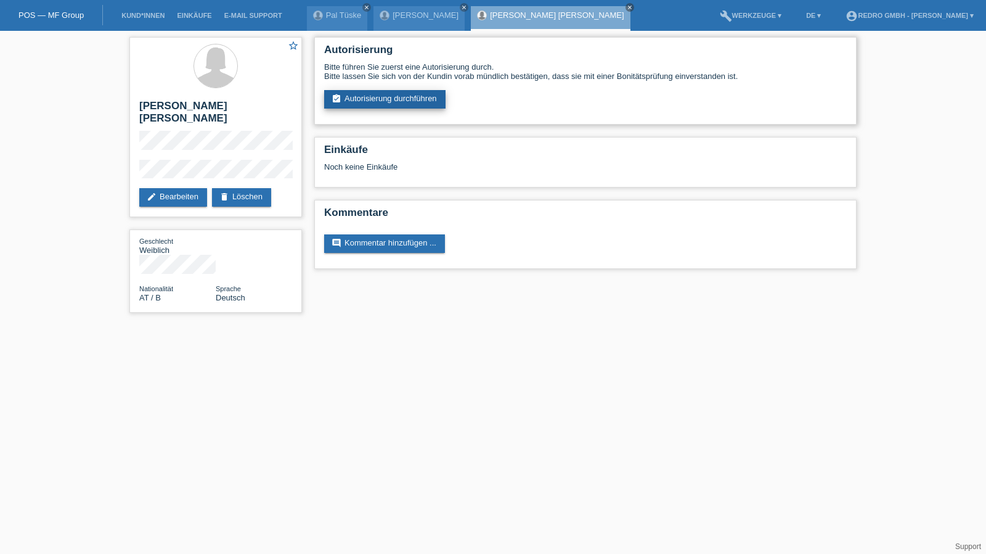
click at [372, 100] on link "assignment_turned_in Autorisierung durchführen" at bounding box center [384, 99] width 121 height 18
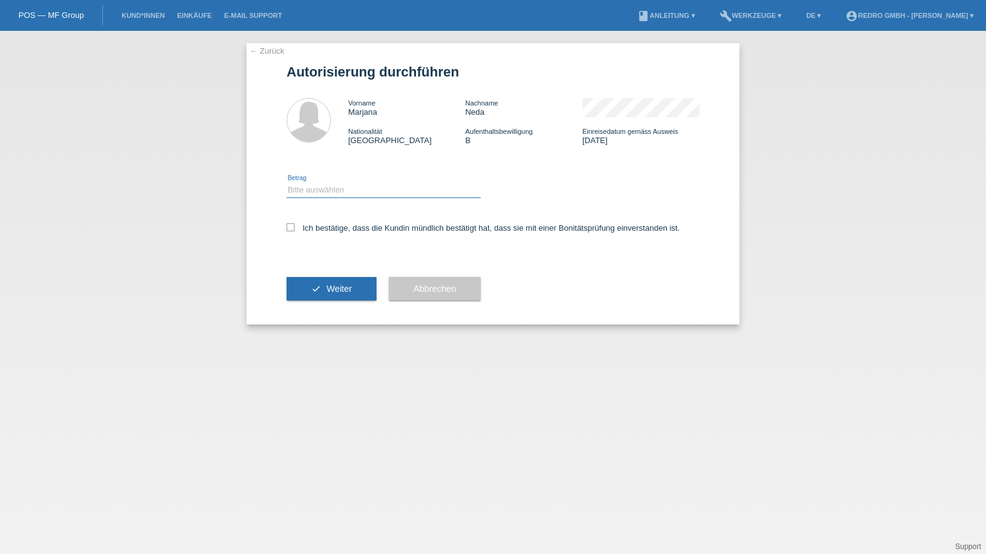
drag, startPoint x: 330, startPoint y: 183, endPoint x: 326, endPoint y: 195, distance: 13.3
click at [330, 183] on select "Bitte auswählen CHF 1.00 - CHF 499.00 CHF 500.00 - CHF 1'999.00 CHF 2'000.00 - …" at bounding box center [384, 189] width 194 height 15
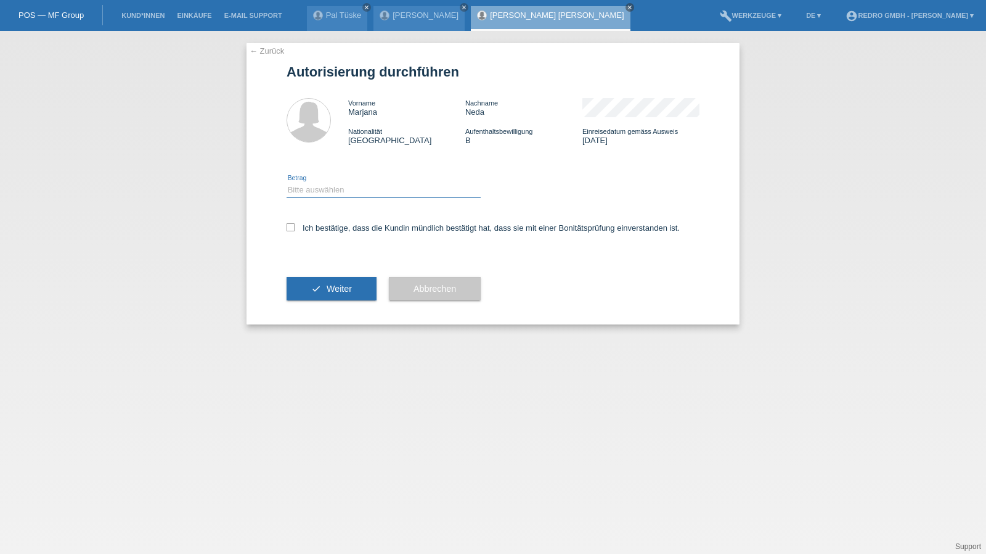
select select "1"
click at [287, 182] on select "Bitte auswählen CHF 1.00 - CHF 499.00 CHF 500.00 - CHF 1'999.00 CHF 2'000.00 - …" at bounding box center [384, 189] width 194 height 15
click at [309, 225] on label "Ich bestätige, dass die Kundin mündlich bestätigt hat, dass sie mit einer Bonit…" at bounding box center [483, 227] width 393 height 9
click at [295, 225] on input "Ich bestätige, dass die Kundin mündlich bestätigt hat, dass sie mit einer Bonit…" at bounding box center [291, 227] width 8 height 8
checkbox input "true"
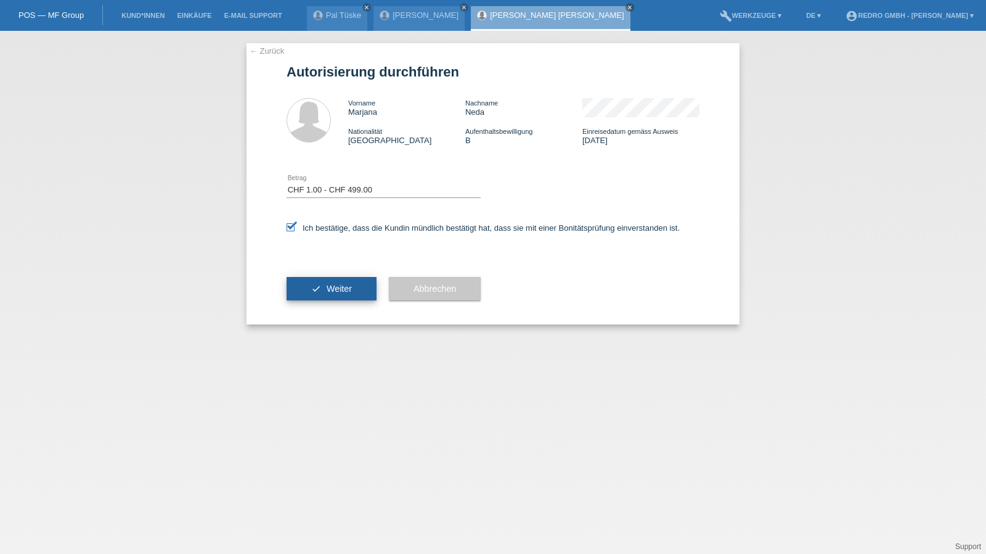
click at [311, 293] on button "check Weiter" at bounding box center [332, 288] width 90 height 23
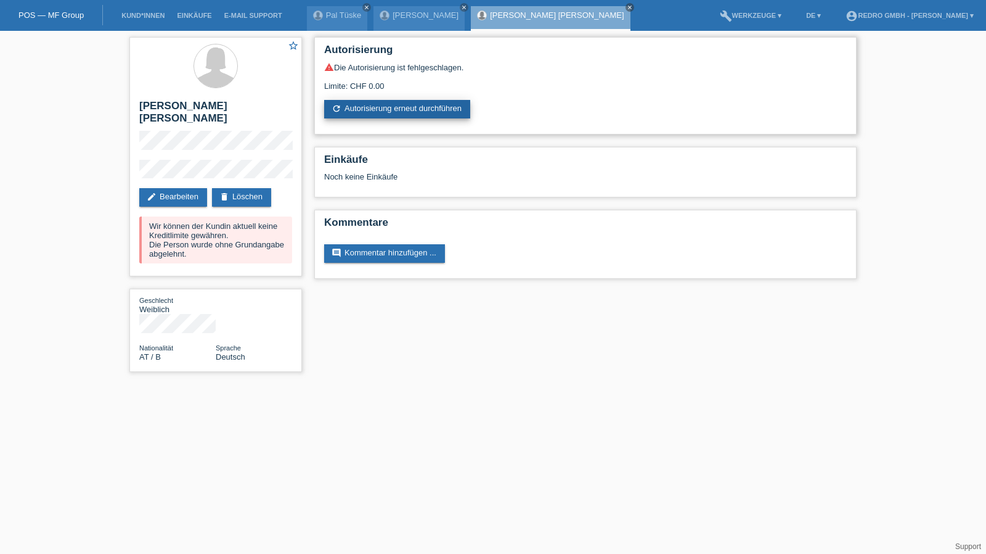
click at [388, 109] on link "refresh Autorisierung erneut durchführen" at bounding box center [397, 109] width 146 height 18
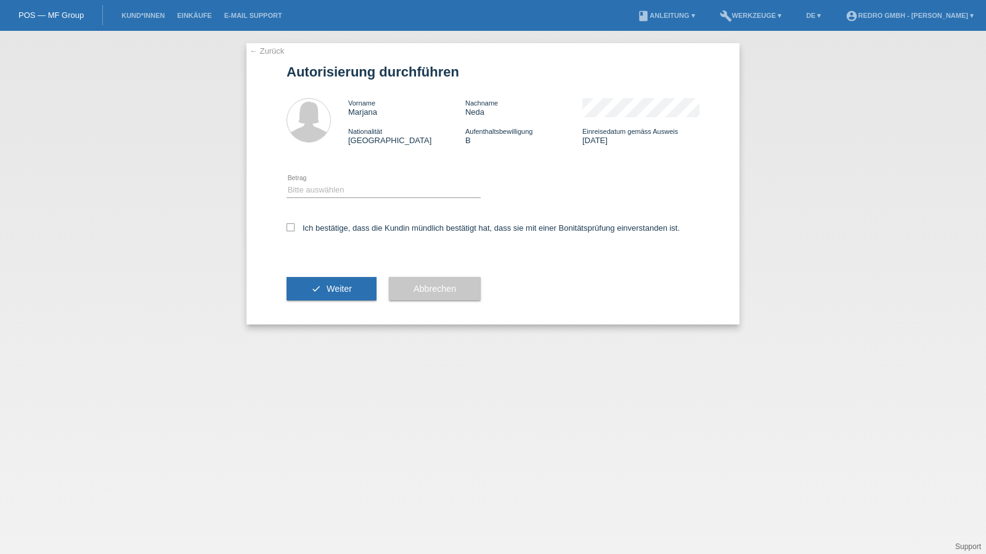
click at [329, 181] on div "Bitte auswählen CHF 1.00 - CHF 499.00 CHF 500.00 - CHF 1'999.00 CHF 2'000.00 - …" at bounding box center [384, 191] width 194 height 42
drag, startPoint x: 322, startPoint y: 187, endPoint x: 321, endPoint y: 195, distance: 8.7
click at [322, 187] on select "Bitte auswählen CHF 1.00 - CHF 499.00 CHF 500.00 - CHF 1'999.00 CHF 2'000.00 - …" at bounding box center [384, 189] width 194 height 15
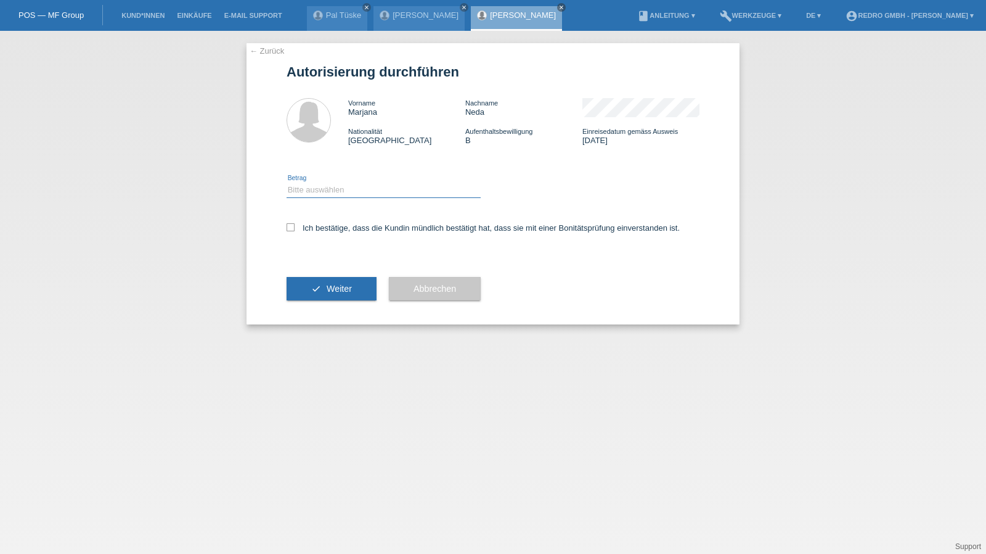
select select "1"
click at [287, 182] on select "Bitte auswählen CHF 1.00 - CHF 499.00 CHF 500.00 - CHF 1'999.00 CHF 2'000.00 - …" at bounding box center [384, 189] width 194 height 15
click at [319, 227] on label "Ich bestätige, dass die Kundin mündlich bestätigt hat, dass sie mit einer Bonit…" at bounding box center [483, 227] width 393 height 9
click at [295, 227] on input "Ich bestätige, dass die Kundin mündlich bestätigt hat, dass sie mit einer Bonit…" at bounding box center [291, 227] width 8 height 8
checkbox input "true"
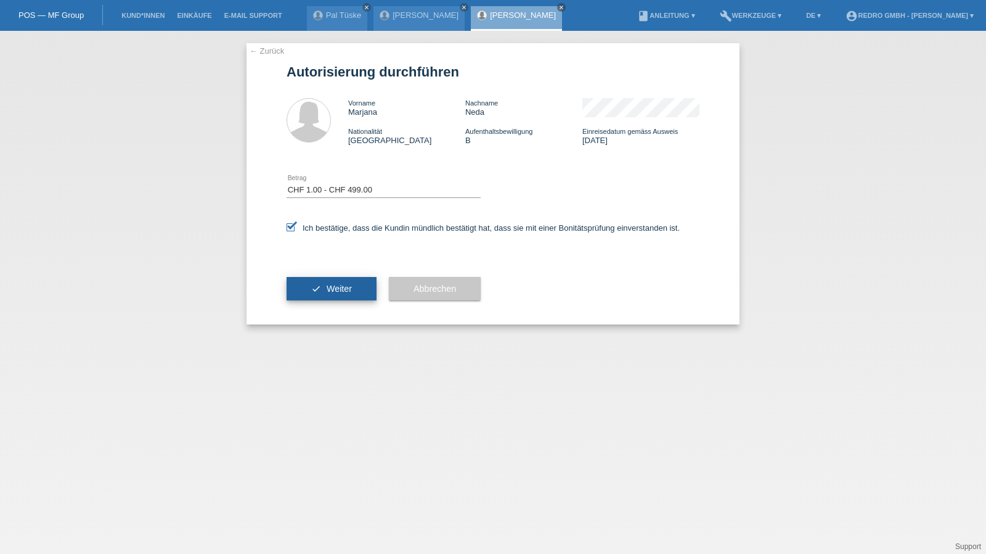
click at [319, 281] on button "check Weiter" at bounding box center [332, 288] width 90 height 23
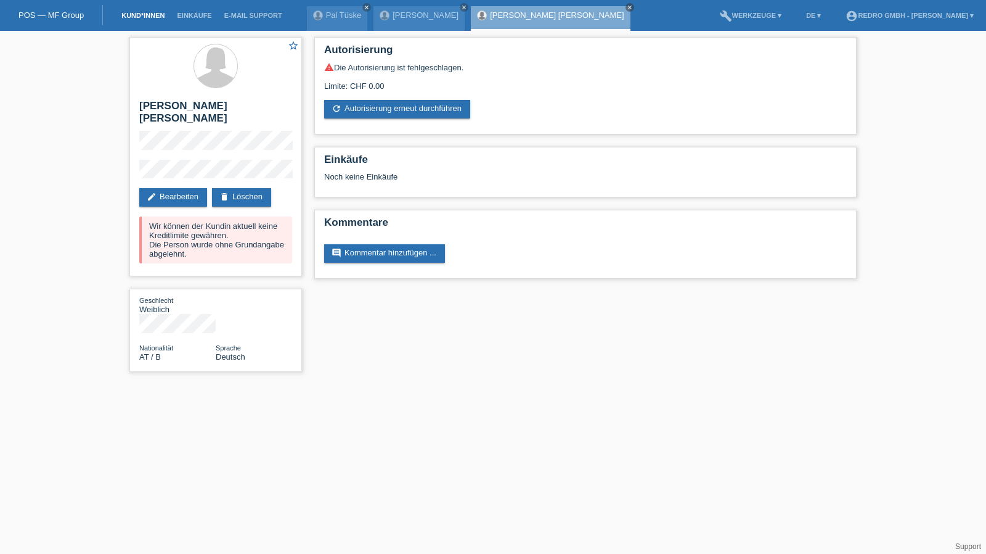
click at [147, 14] on link "Kund*innen" at bounding box center [142, 15] width 55 height 7
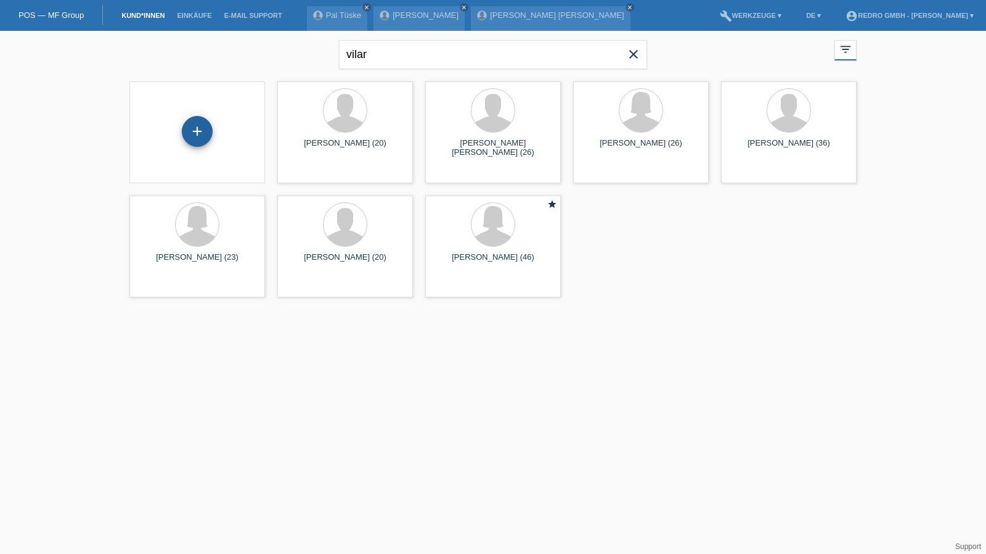
click at [186, 133] on div "+" at bounding box center [197, 131] width 30 height 21
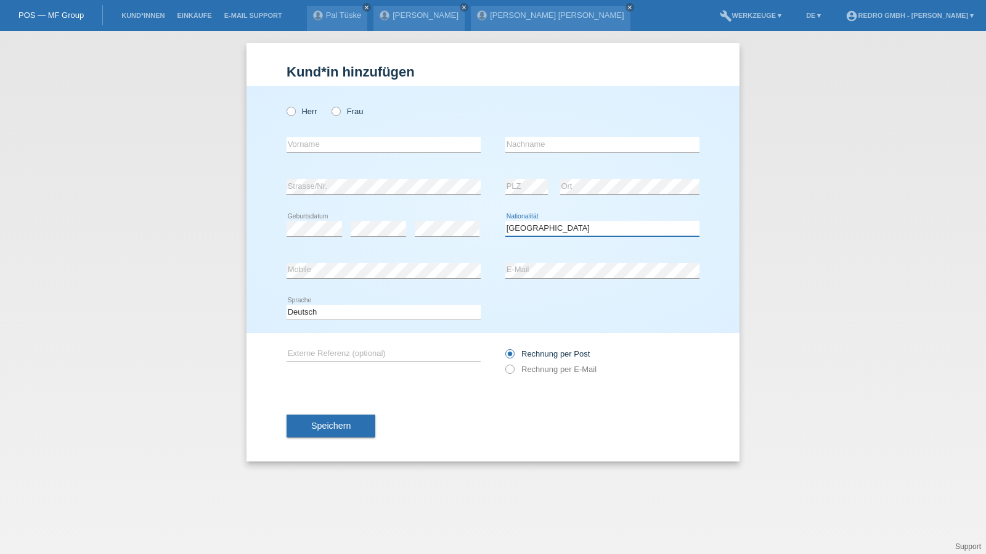
click at [533, 231] on select "Bitte auswählen... [GEOGRAPHIC_DATA] [GEOGRAPHIC_DATA] [GEOGRAPHIC_DATA] [GEOGR…" at bounding box center [603, 228] width 194 height 15
click at [533, 231] on select "Bitte auswählen... Schweiz Deutschland Liechtenstein Österreich ------------ Af…" at bounding box center [603, 228] width 194 height 15
select select "DE"
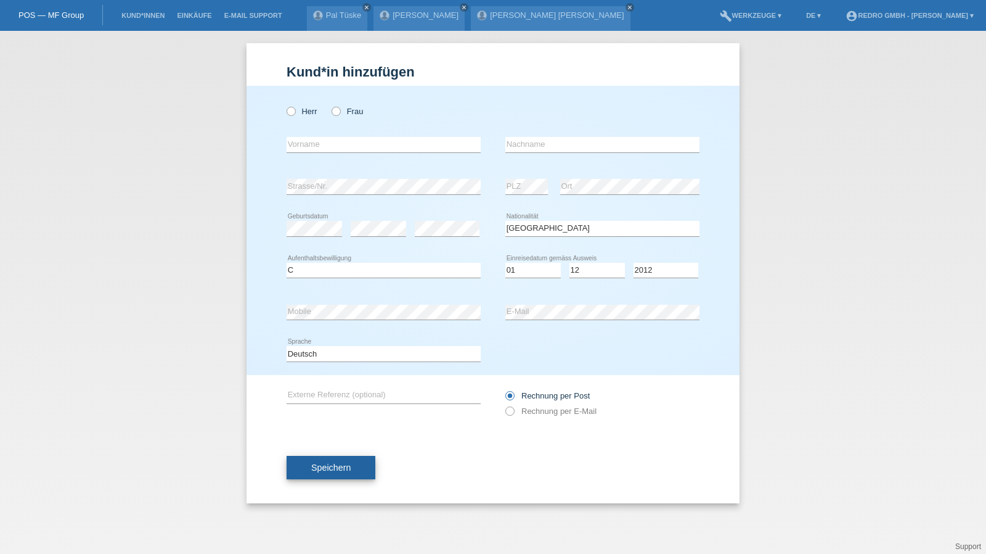
click at [303, 468] on button "Speichern" at bounding box center [331, 467] width 89 height 23
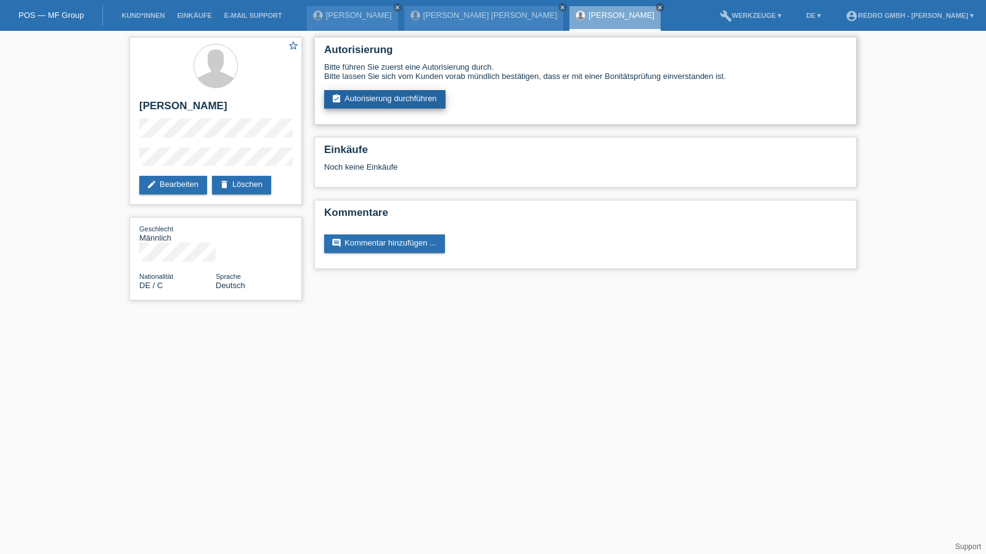
click at [375, 104] on link "assignment_turned_in Autorisierung durchführen" at bounding box center [384, 99] width 121 height 18
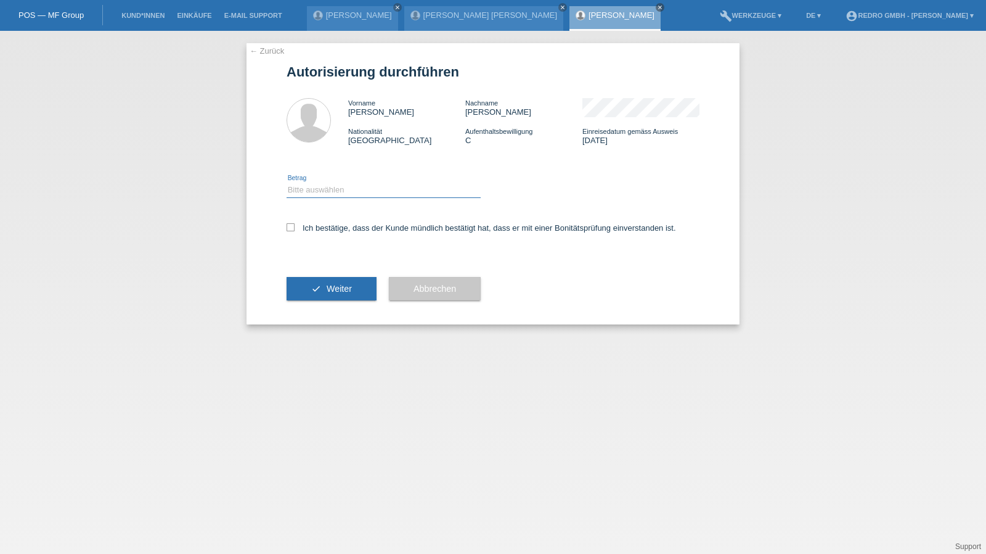
click at [306, 192] on select "Bitte auswählen CHF 1.00 - CHF 499.00 CHF 500.00 - CHF 1'999.00 CHF 2'000.00 - …" at bounding box center [384, 189] width 194 height 15
select select "1"
click at [287, 182] on select "Bitte auswählen CHF 1.00 - CHF 499.00 CHF 500.00 - CHF 1'999.00 CHF 2'000.00 - …" at bounding box center [384, 189] width 194 height 15
click at [307, 234] on div "Ich bestätige, dass der Kunde mündlich bestätigt hat, dass er mit einer Bonität…" at bounding box center [493, 232] width 413 height 42
click at [316, 222] on div "Ich bestätige, dass der Kunde mündlich bestätigt hat, dass er mit einer Bonität…" at bounding box center [493, 232] width 413 height 42
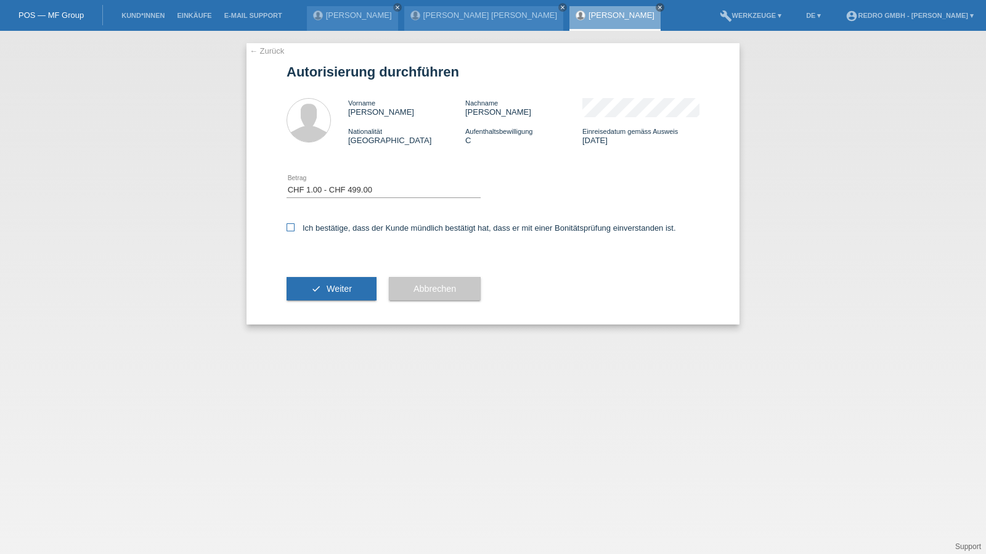
click at [313, 228] on label "Ich bestätige, dass der Kunde mündlich bestätigt hat, dass er mit einer Bonität…" at bounding box center [482, 227] width 390 height 9
click at [295, 228] on input "Ich bestätige, dass der Kunde mündlich bestätigt hat, dass er mit einer Bonität…" at bounding box center [291, 227] width 8 height 8
checkbox input "true"
click at [306, 282] on button "check Weiter" at bounding box center [332, 288] width 90 height 23
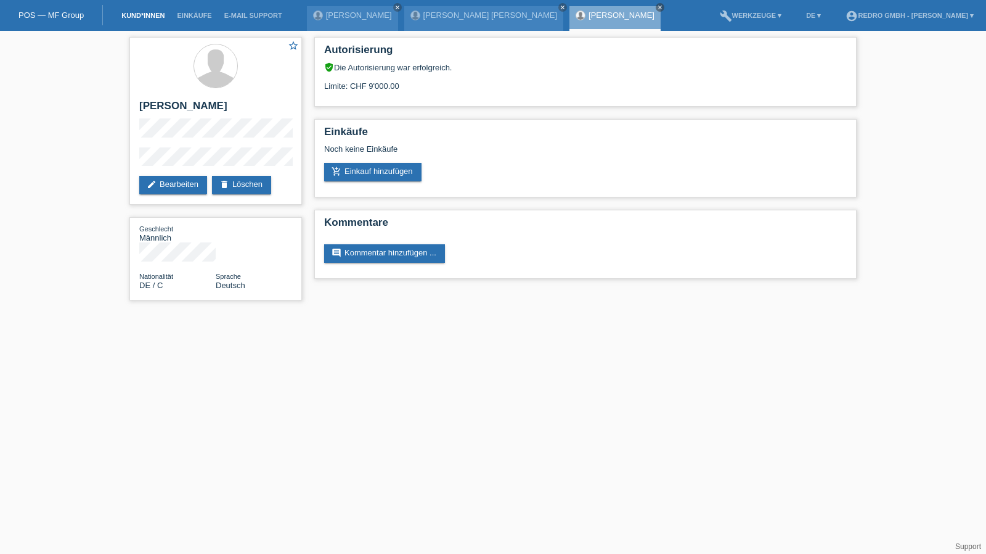
click at [158, 19] on link "Kund*innen" at bounding box center [142, 15] width 55 height 7
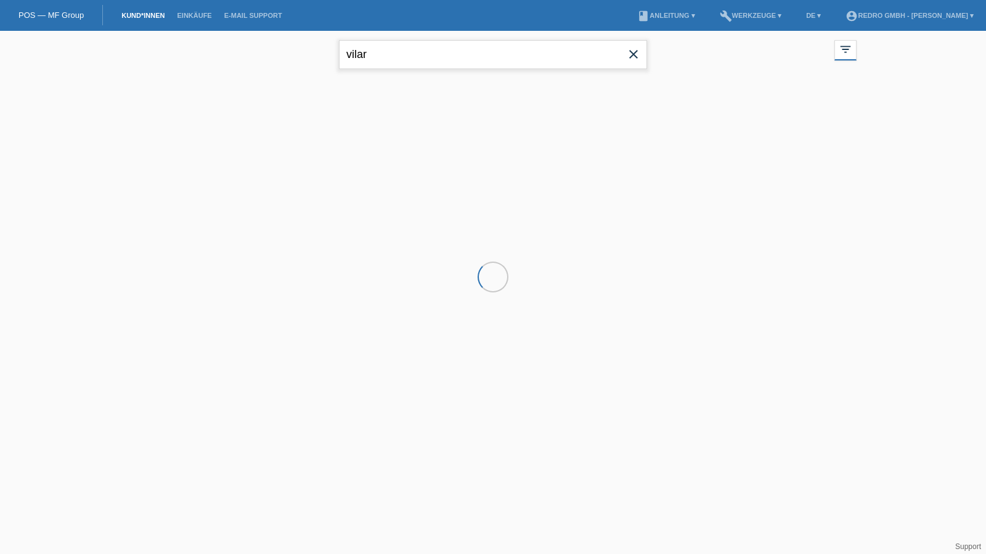
click at [457, 50] on input "vilar" at bounding box center [493, 54] width 308 height 29
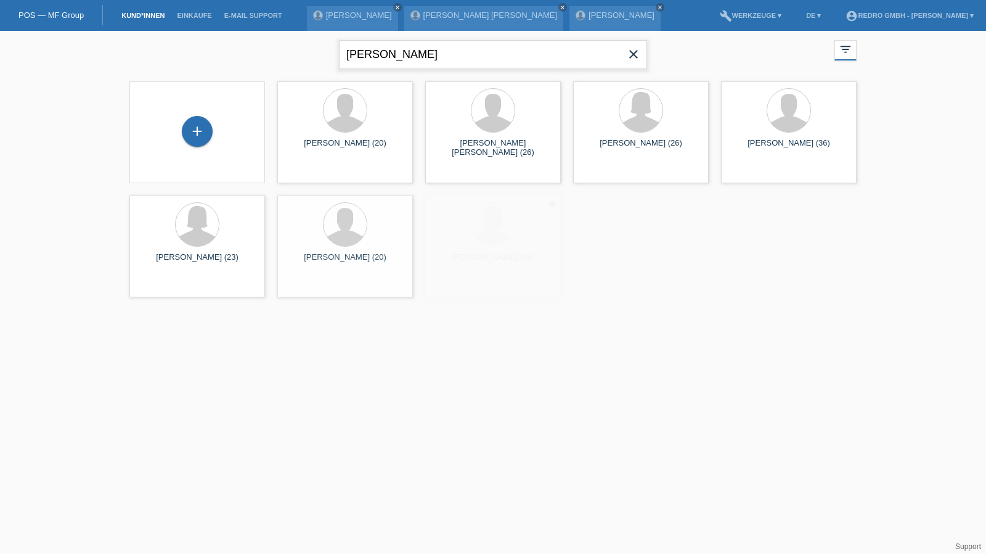
type input "ringle"
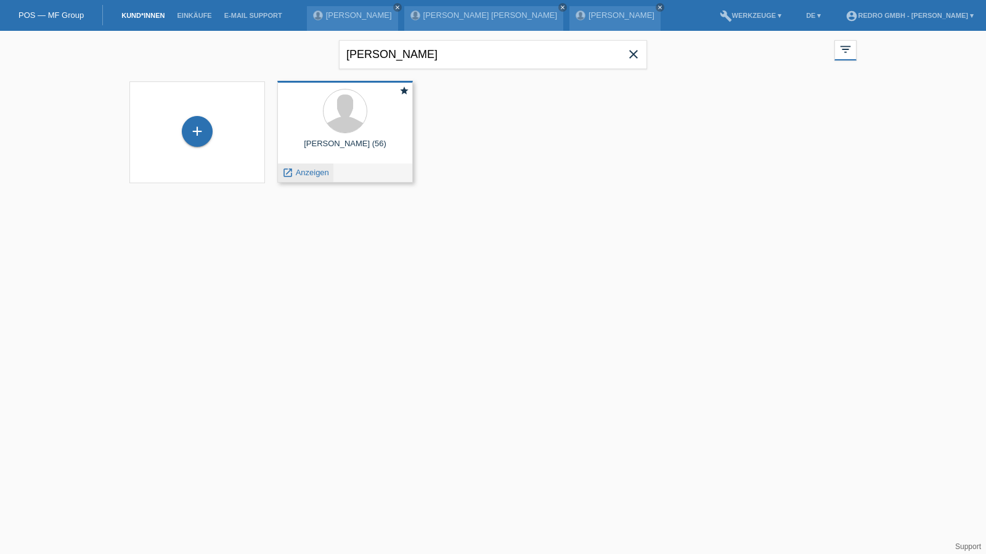
click at [303, 170] on span "Anzeigen" at bounding box center [312, 172] width 33 height 9
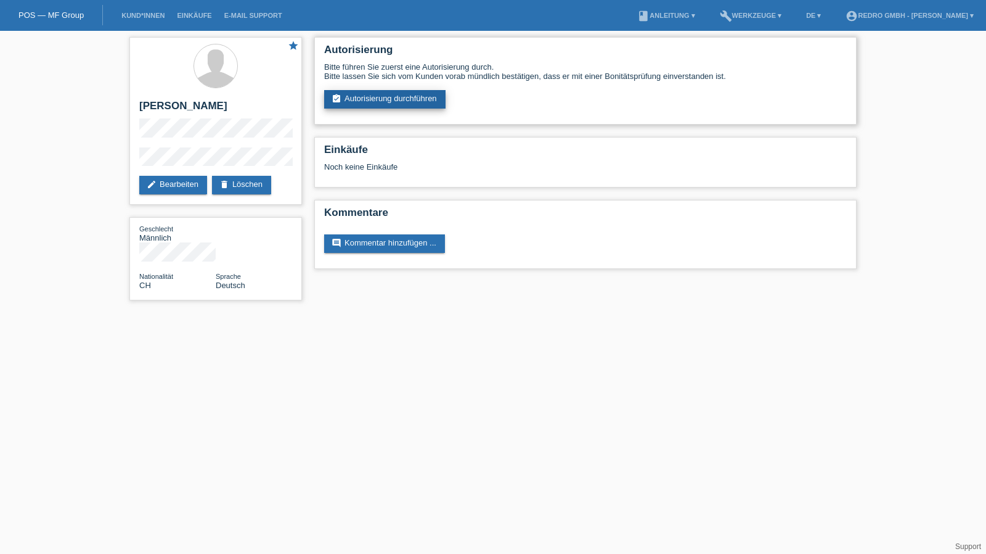
click at [419, 100] on link "assignment_turned_in Autorisierung durchführen" at bounding box center [384, 99] width 121 height 18
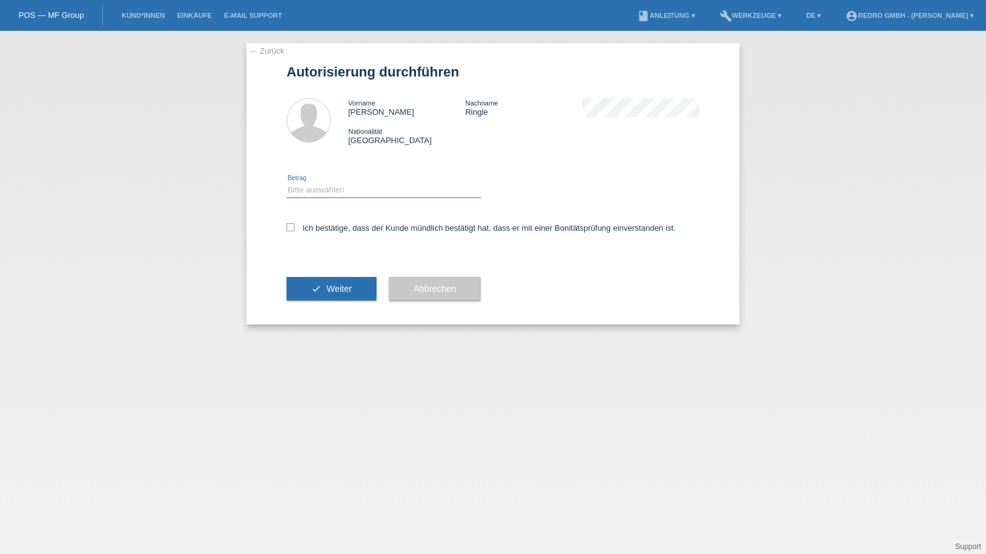
click at [345, 191] on select "Bitte auswählen CHF 1.00 - CHF 499.00 CHF 500.00 - CHF 1'999.00 CHF 2'000.00 - …" at bounding box center [384, 189] width 194 height 15
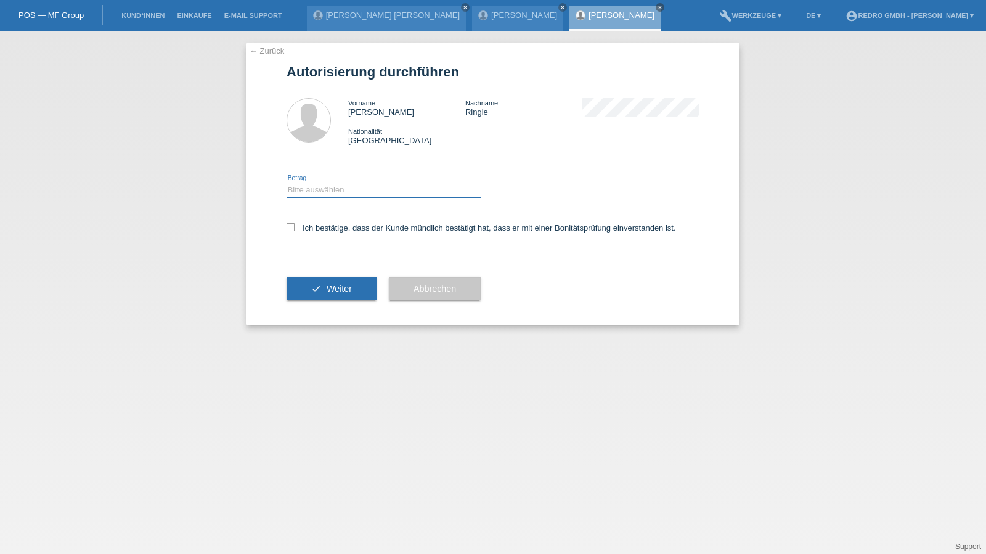
select select "1"
click at [287, 182] on select "Bitte auswählen CHF 1.00 - CHF 499.00 CHF 500.00 - CHF 1'999.00 CHF 2'000.00 - …" at bounding box center [384, 189] width 194 height 15
click at [305, 225] on label "Ich bestätige, dass der Kunde mündlich bestätigt hat, dass er mit einer Bonität…" at bounding box center [482, 227] width 390 height 9
click at [295, 225] on input "Ich bestätige, dass der Kunde mündlich bestätigt hat, dass er mit einer Bonität…" at bounding box center [291, 227] width 8 height 8
checkbox input "true"
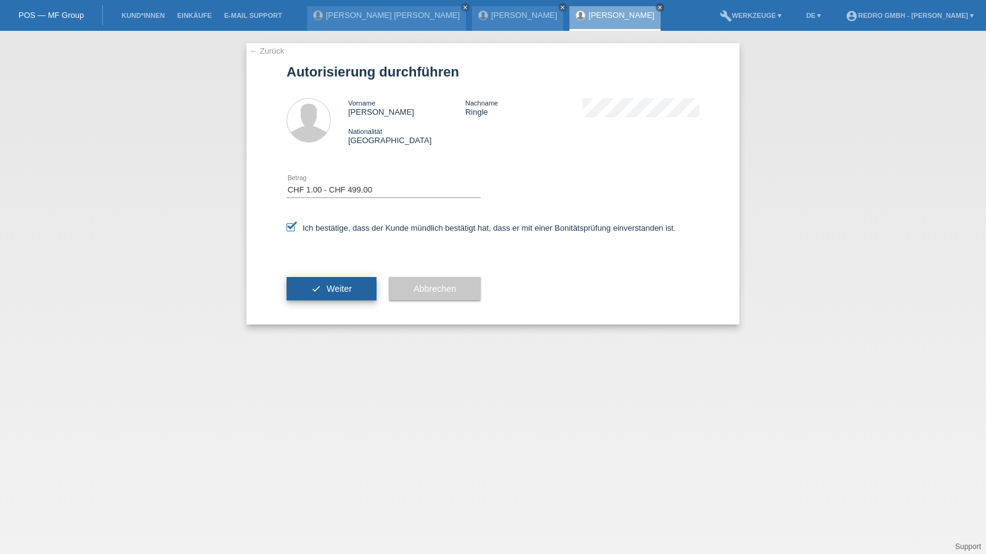
click at [307, 279] on button "check Weiter" at bounding box center [332, 288] width 90 height 23
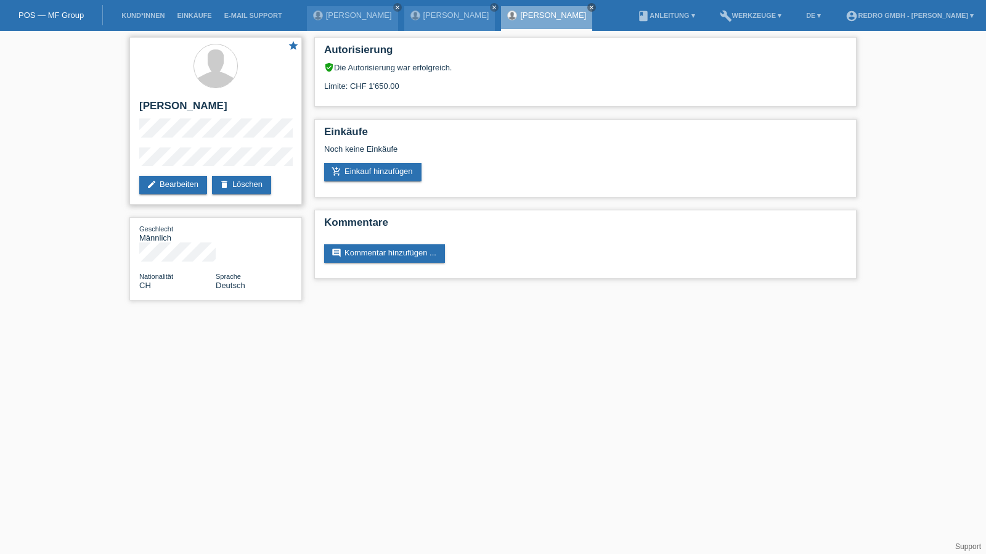
click at [176, 109] on h2 "[PERSON_NAME]" at bounding box center [215, 109] width 153 height 18
copy div "[PERSON_NAME]"
click at [111, 165] on div "star Dirk Ringle edit Bearbeiten delete Löschen Geschlecht Männlich Nationalitä…" at bounding box center [493, 172] width 986 height 282
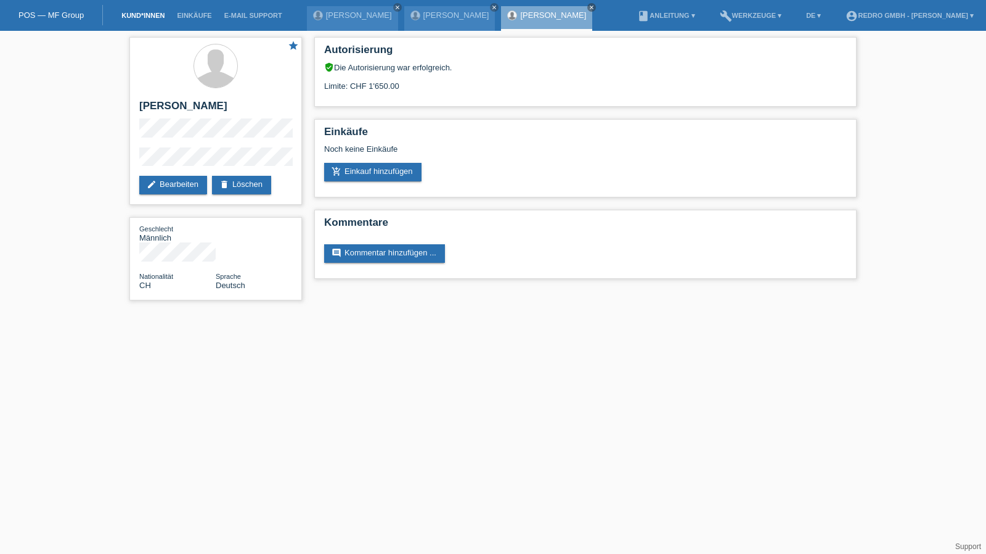
click at [138, 17] on link "Kund*innen" at bounding box center [142, 15] width 55 height 7
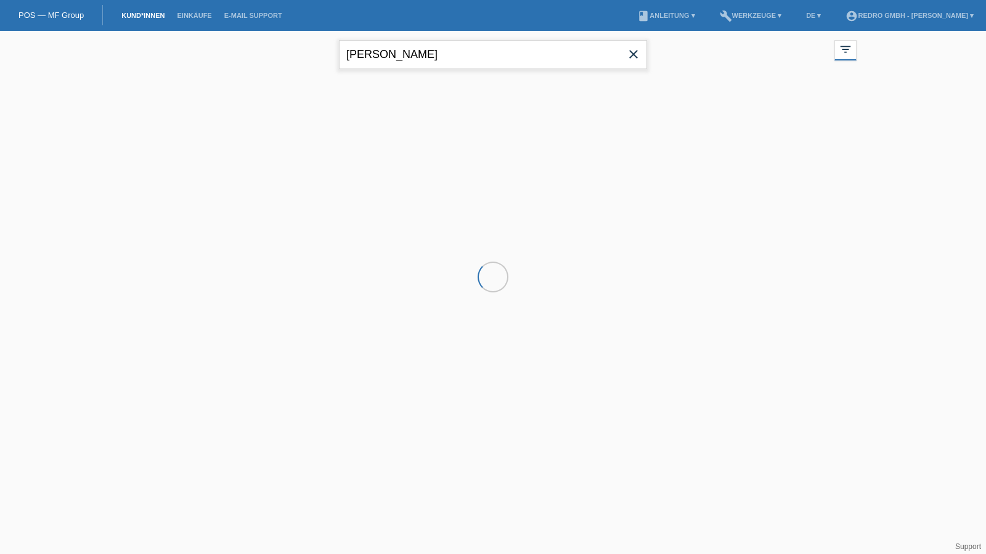
click at [377, 56] on input "ringle" at bounding box center [493, 54] width 308 height 29
click at [377, 55] on input "ringle" at bounding box center [493, 54] width 308 height 29
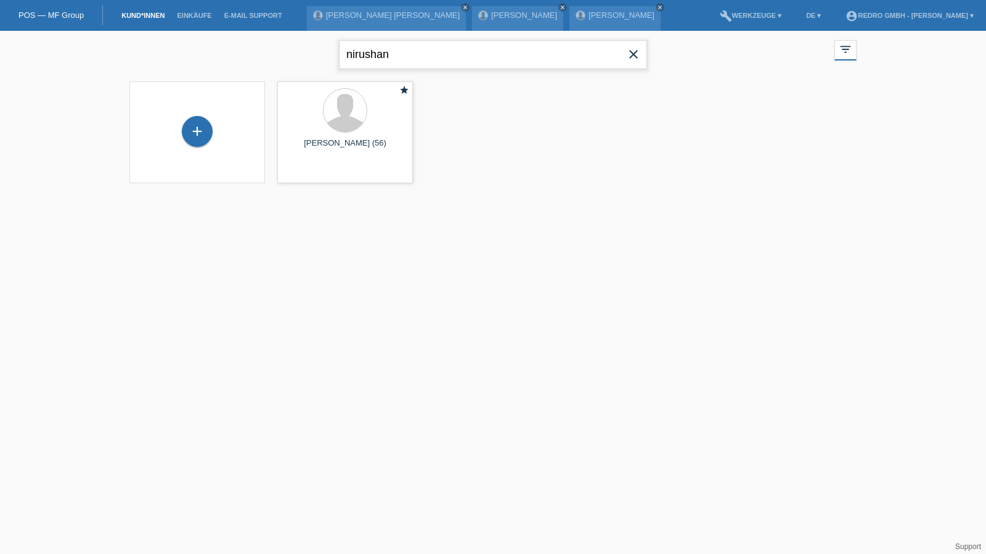
type input "nirushan"
click at [308, 172] on span "Anzeigen" at bounding box center [312, 172] width 33 height 9
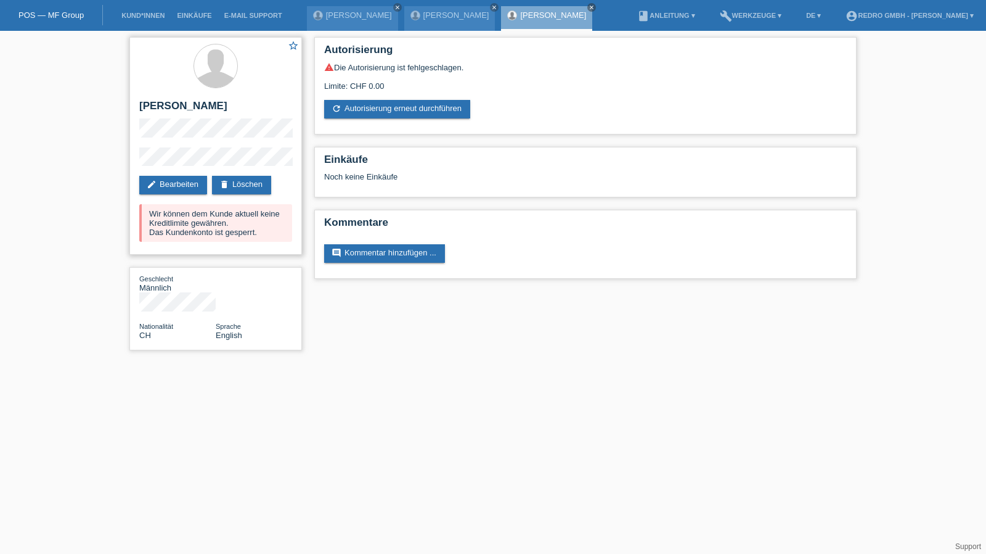
click at [161, 197] on div "star_border Nirushan Karunakaralinkam edit Bearbeiten delete Löschen Wir können…" at bounding box center [215, 146] width 173 height 218
click at [164, 189] on link "edit Bearbeiten" at bounding box center [173, 185] width 68 height 18
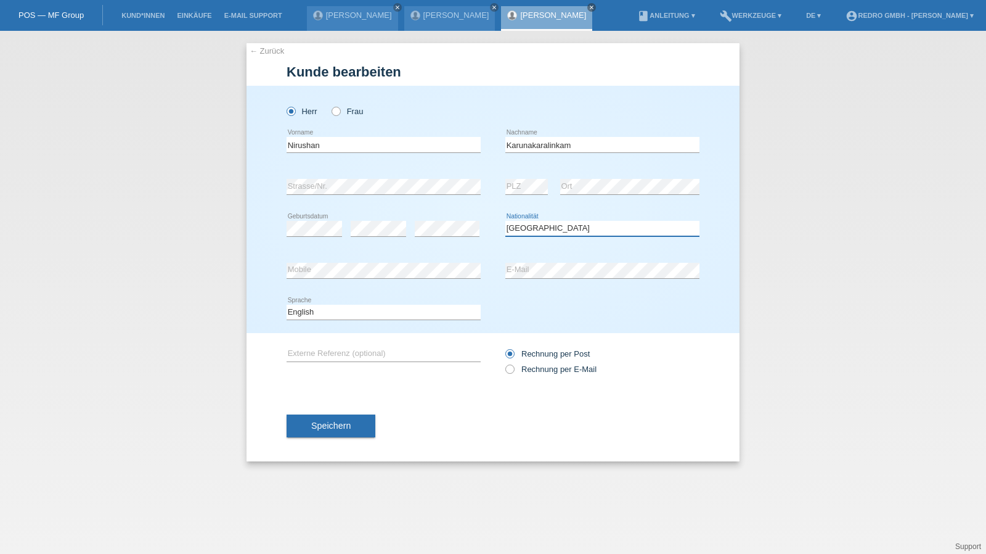
select select "LK"
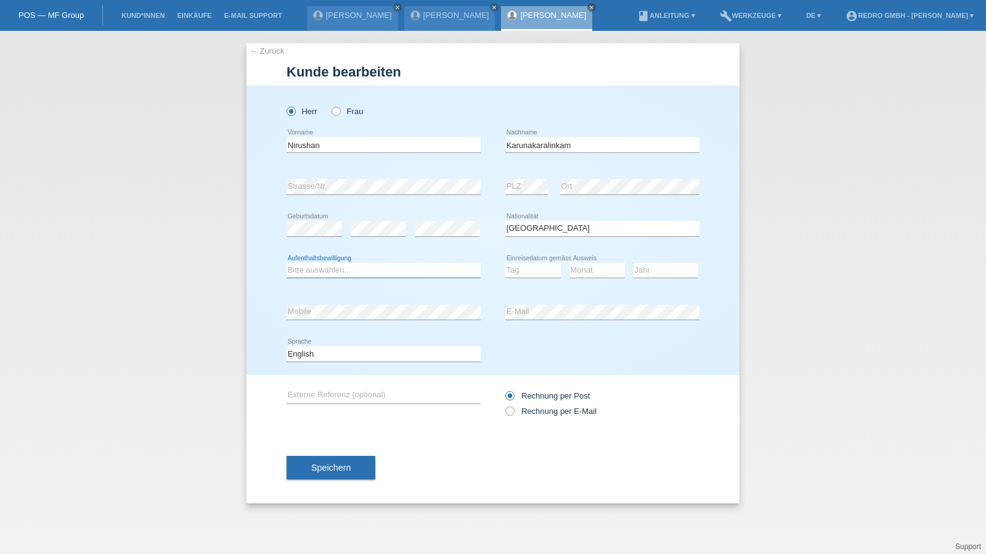
select select "B"
click at [517, 272] on select "Tag 01 02 03 04 05 06 07 08 09 10 11" at bounding box center [533, 270] width 55 height 15
select select "13"
select select "09"
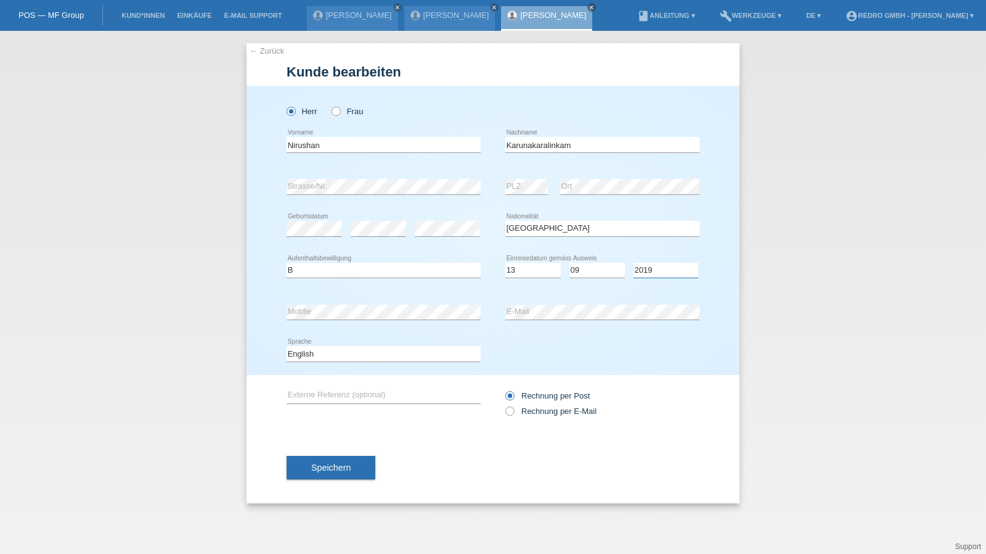
select select "2010"
click at [330, 464] on span "Speichern" at bounding box center [330, 467] width 39 height 10
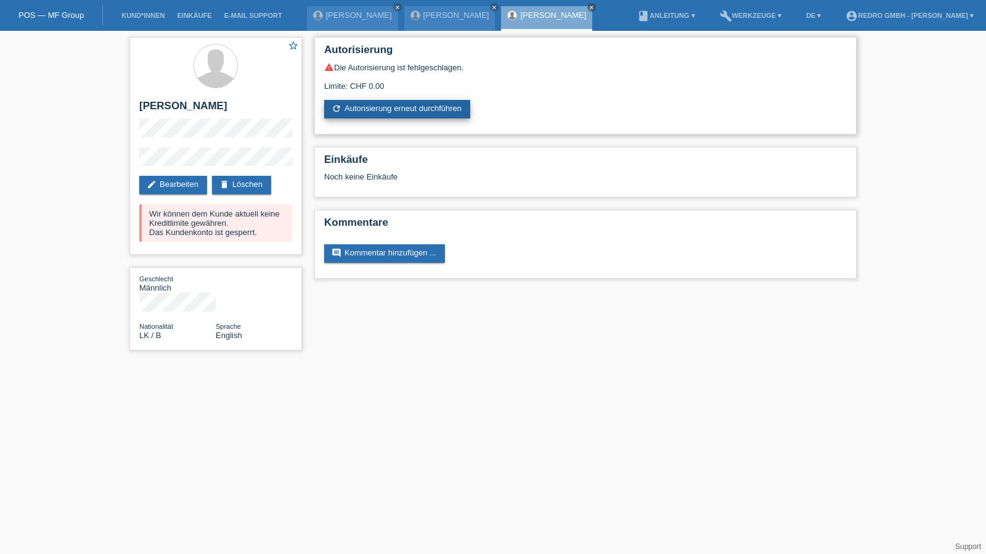
click at [429, 110] on link "refresh Autorisierung erneut durchführen" at bounding box center [397, 109] width 146 height 18
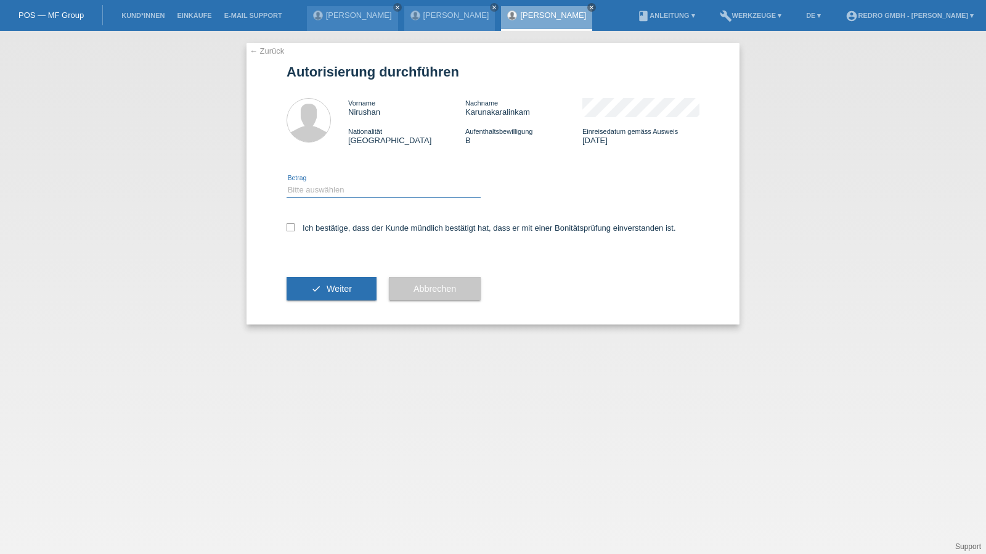
drag, startPoint x: 320, startPoint y: 189, endPoint x: 316, endPoint y: 194, distance: 6.6
click at [320, 189] on select "Bitte auswählen CHF 1.00 - CHF 499.00 CHF 500.00 - CHF 1'999.00 CHF 2'000.00 - …" at bounding box center [384, 189] width 194 height 15
select select "1"
click at [287, 182] on select "Bitte auswählen CHF 1.00 - CHF 499.00 CHF 500.00 - CHF 1'999.00 CHF 2'000.00 - …" at bounding box center [384, 189] width 194 height 15
click at [300, 224] on label "Ich bestätige, dass der Kunde mündlich bestätigt hat, dass er mit einer Bonität…" at bounding box center [482, 227] width 390 height 9
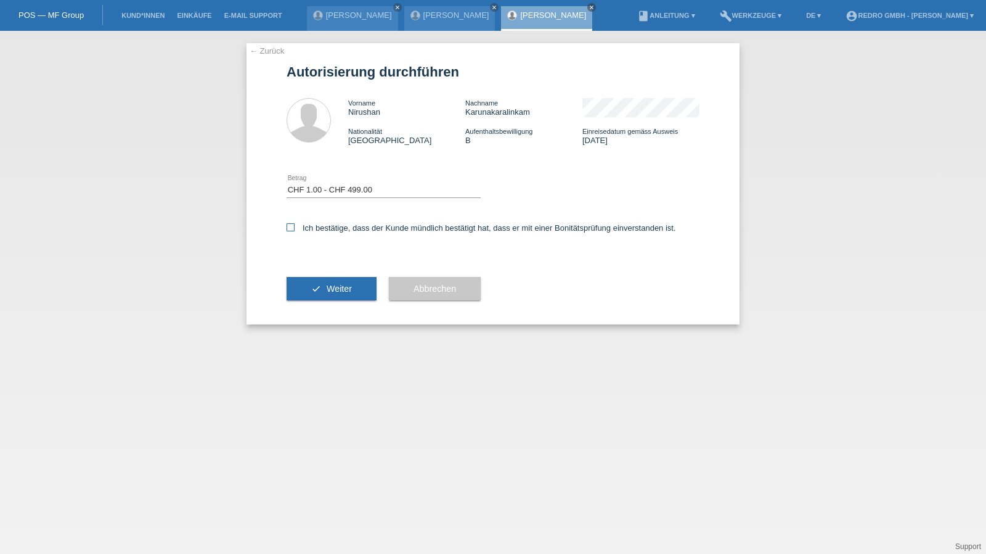
click at [295, 224] on input "Ich bestätige, dass der Kunde mündlich bestätigt hat, dass er mit einer Bonität…" at bounding box center [291, 227] width 8 height 8
checkbox input "true"
click at [337, 283] on button "check Weiter" at bounding box center [332, 288] width 90 height 23
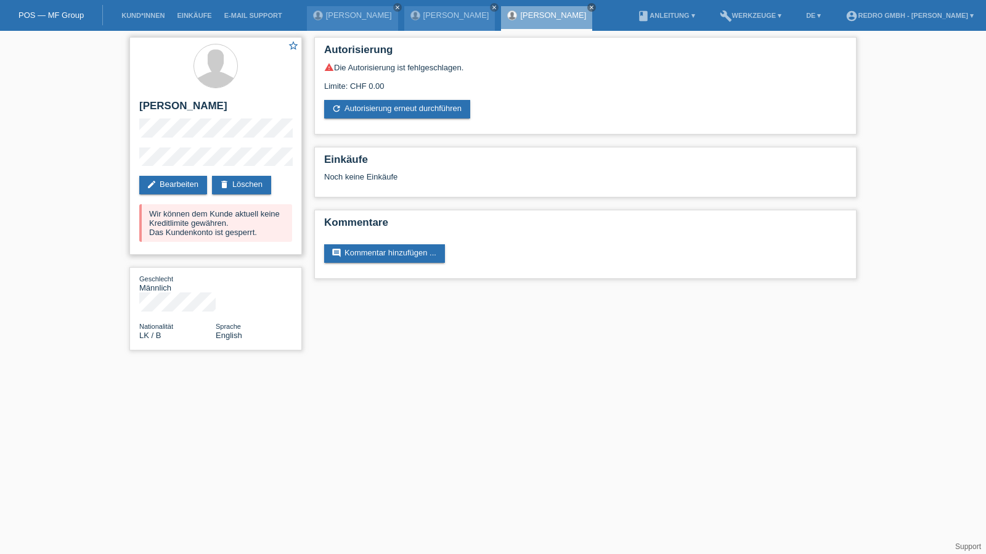
click at [227, 104] on h2 "[PERSON_NAME]" at bounding box center [215, 109] width 153 height 18
copy div "[PERSON_NAME]"
click at [57, 160] on div "star_border Nirushan Karunakaralinkam edit Bearbeiten delete Löschen Wir können…" at bounding box center [493, 197] width 986 height 332
